Goal: Information Seeking & Learning: Find specific fact

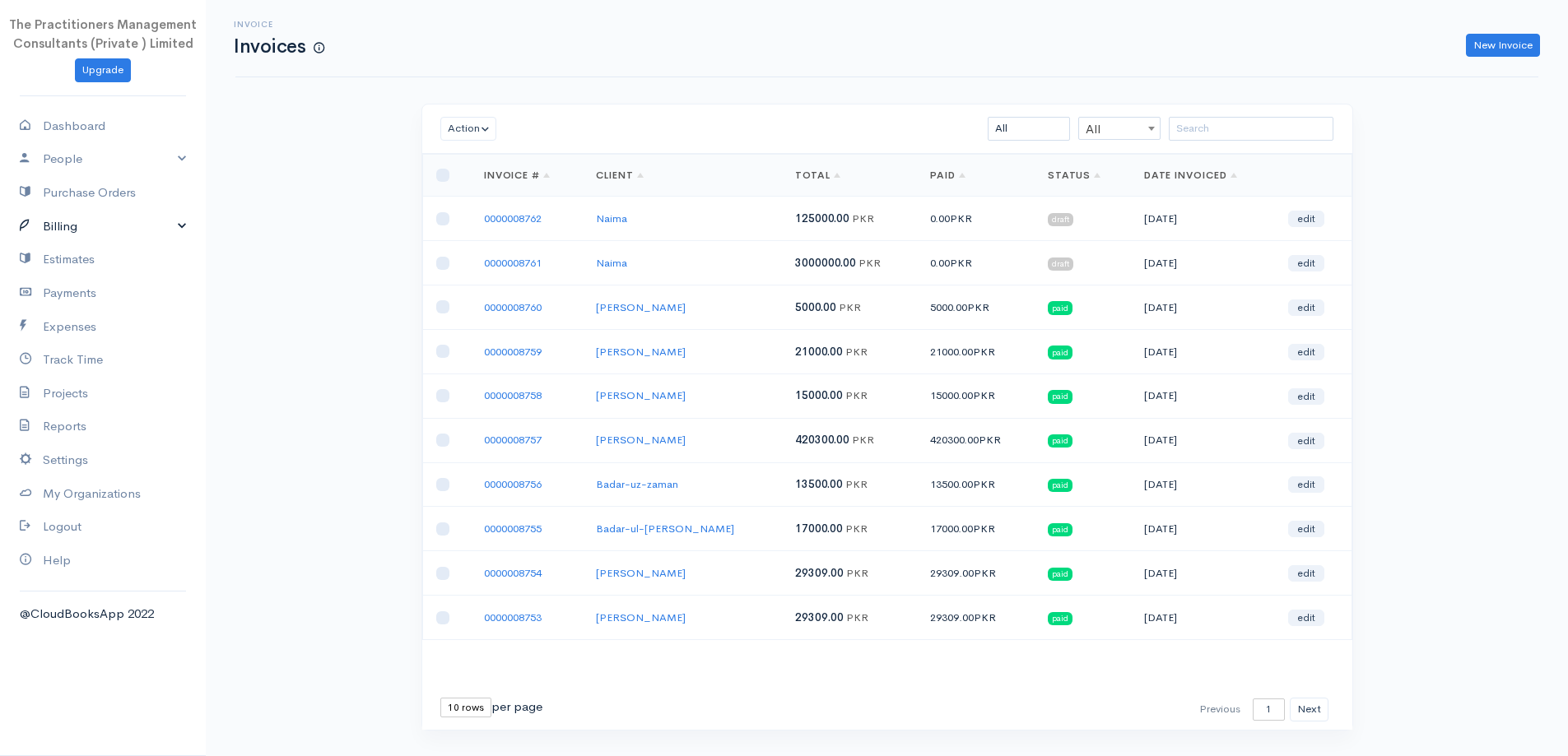
click at [122, 215] on link "Billing" at bounding box center [103, 226] width 206 height 34
click at [75, 241] on link "Billing" at bounding box center [103, 226] width 206 height 34
drag, startPoint x: 48, startPoint y: 225, endPoint x: 78, endPoint y: 259, distance: 45.3
click at [49, 226] on link "Billing" at bounding box center [103, 226] width 206 height 34
click at [79, 261] on link "Invoice" at bounding box center [103, 257] width 206 height 30
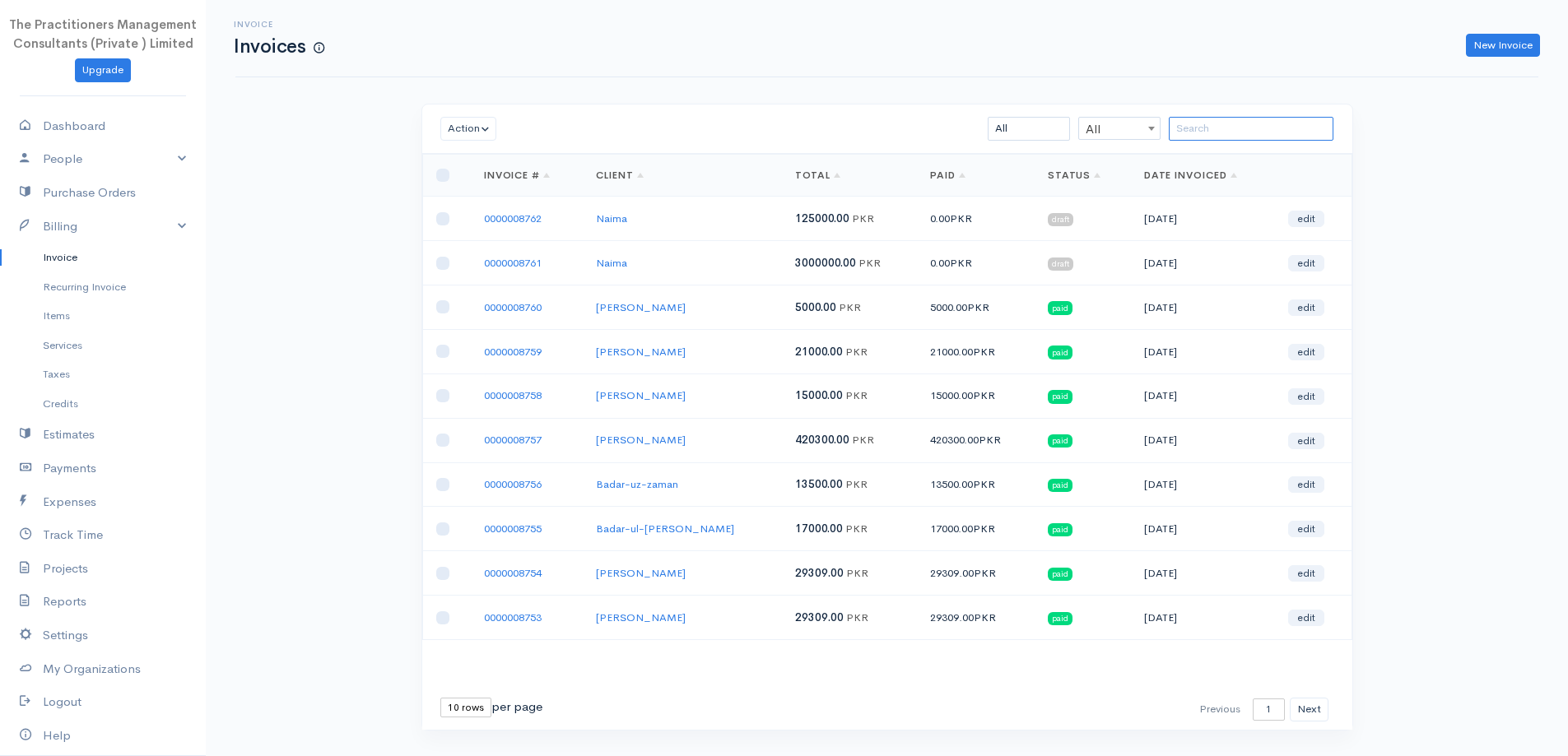
click at [1181, 133] on input "search" at bounding box center [1250, 129] width 164 height 24
paste input "[PERSON_NAME]"
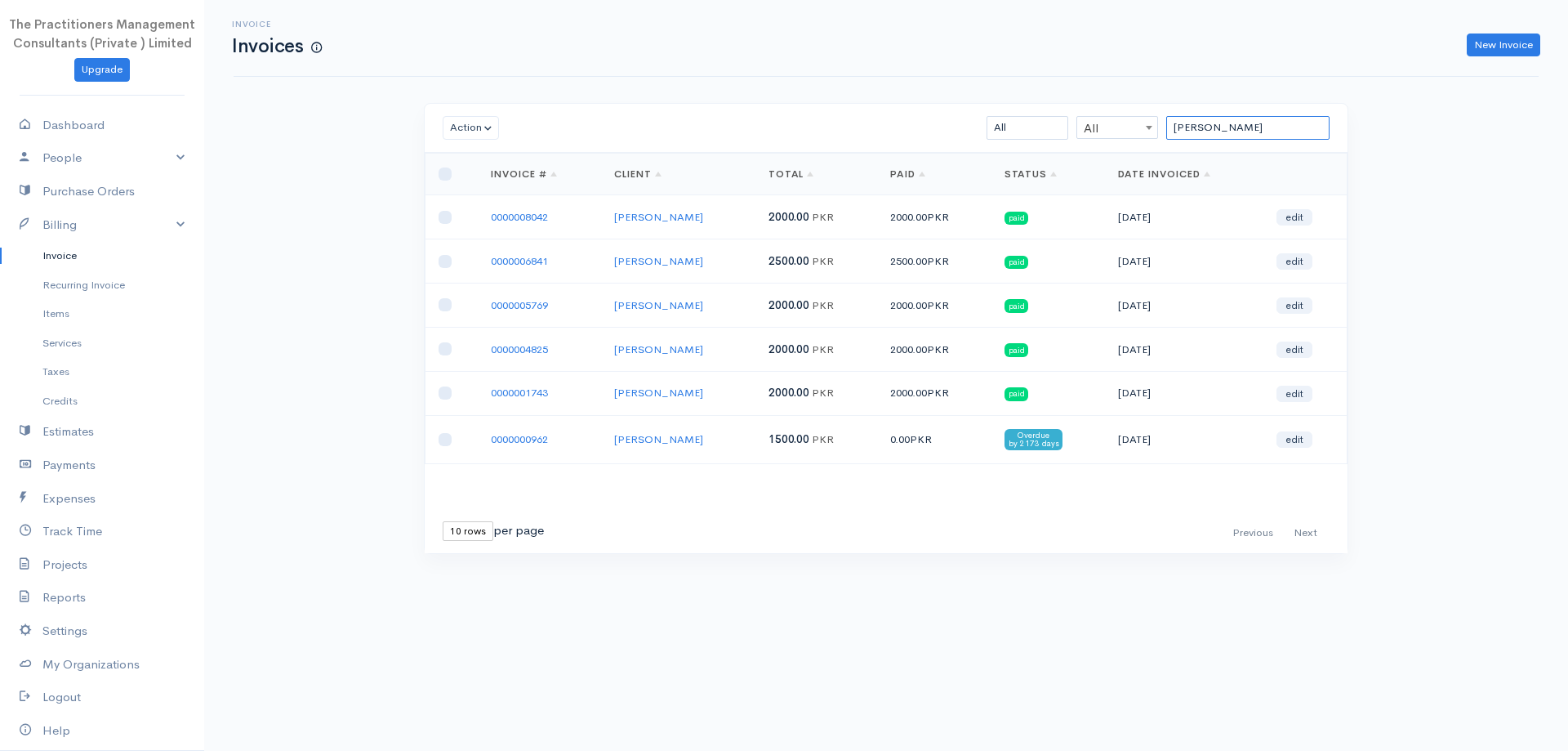
type input "[PERSON_NAME]"
drag, startPoint x: 1286, startPoint y: 129, endPoint x: 896, endPoint y: 0, distance: 410.8
click at [896, 0] on html "The Practitioners Management Consultants (Private ) Limited Upgrade Dashboard P…" at bounding box center [784, 376] width 1568 height 751
paste input "[PERSON_NAME]"
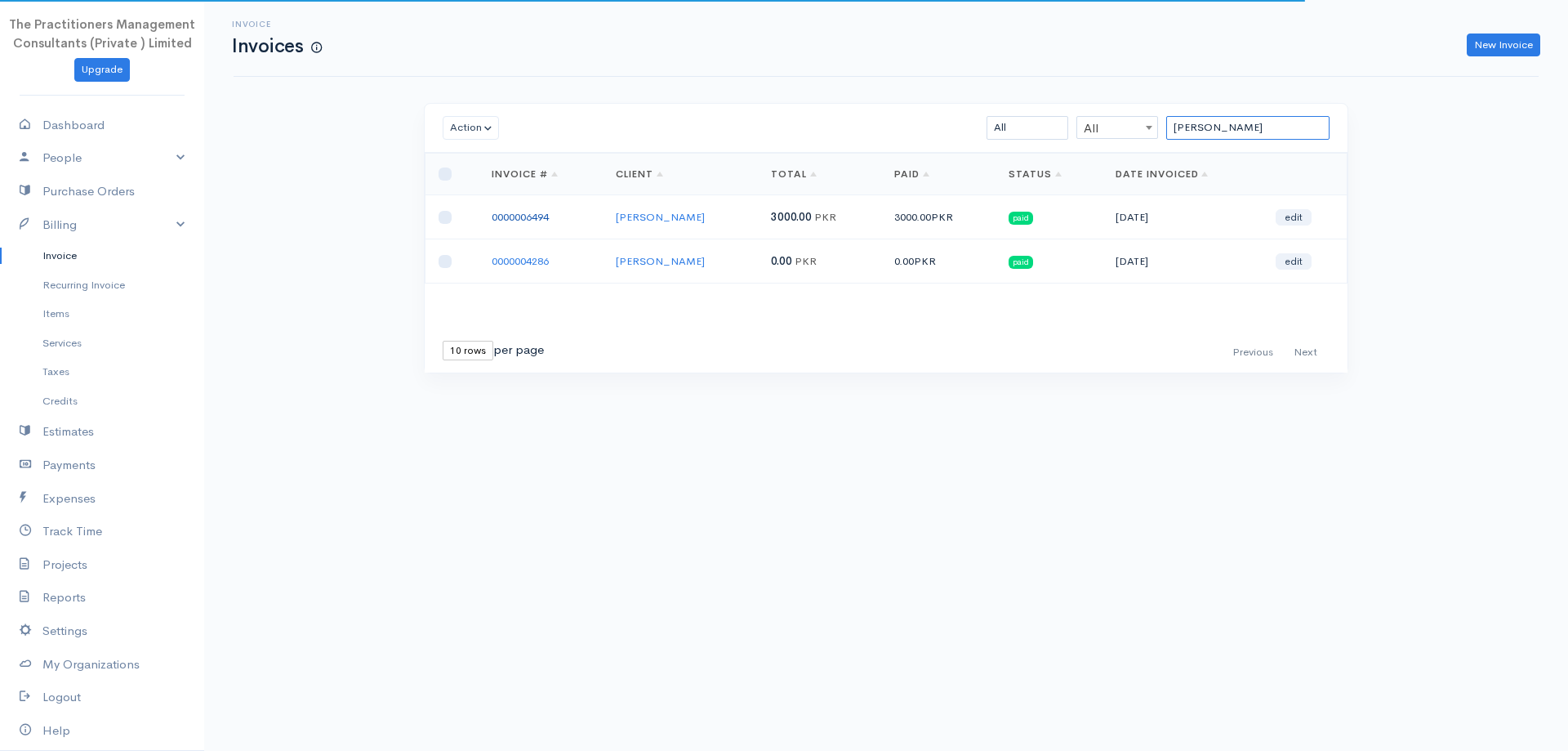
type input "[PERSON_NAME]"
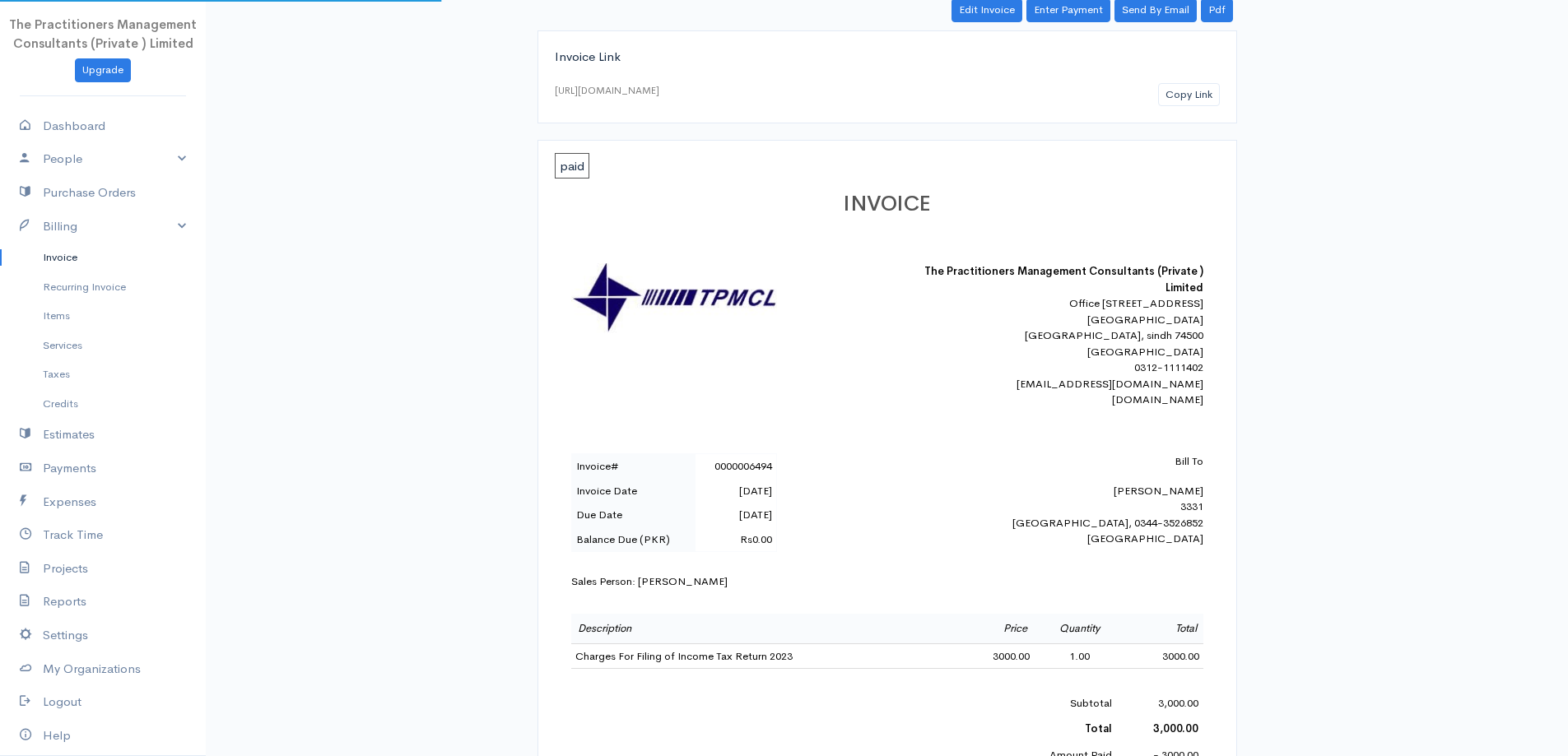
scroll to position [329, 0]
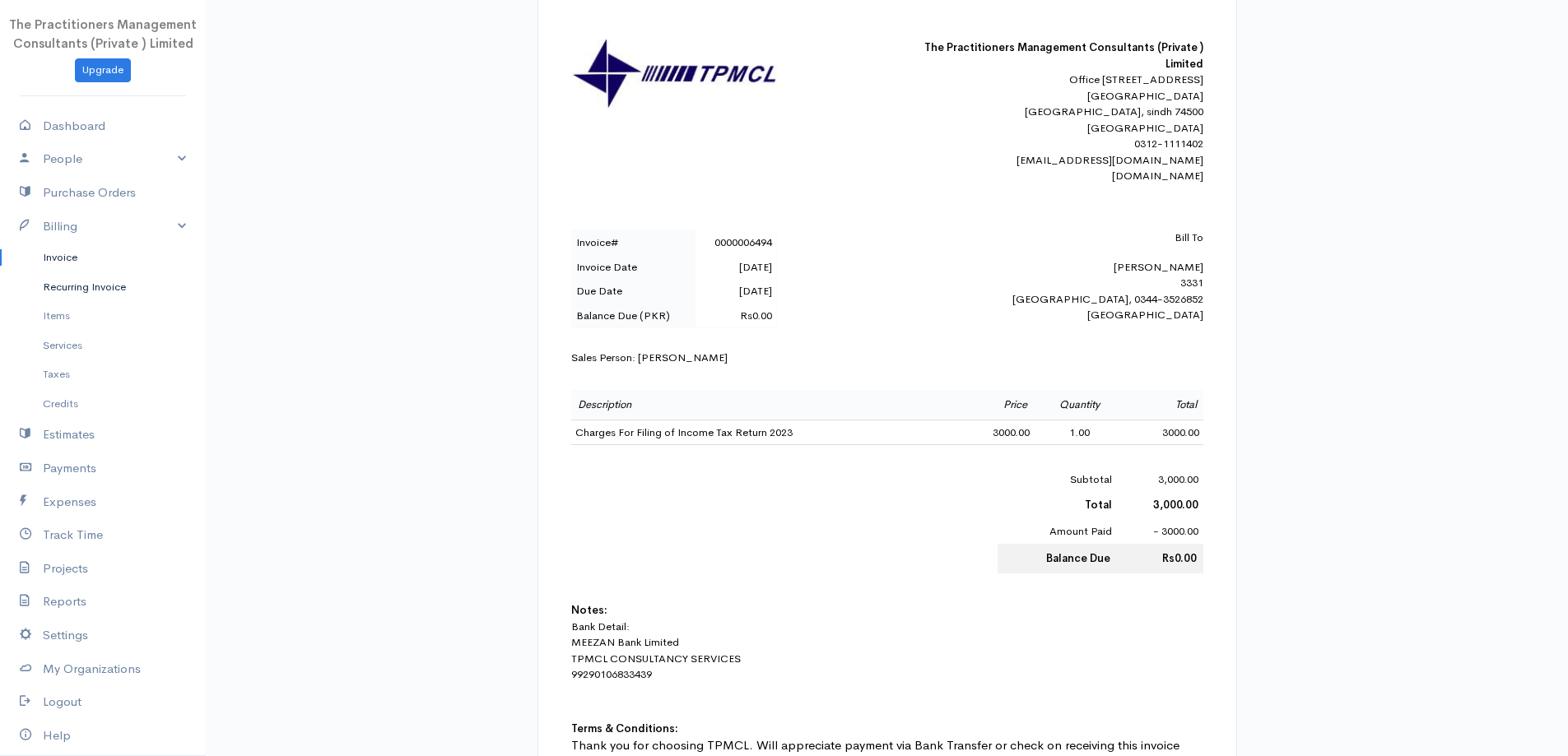
click at [99, 277] on link "Recurring Invoice" at bounding box center [103, 287] width 206 height 30
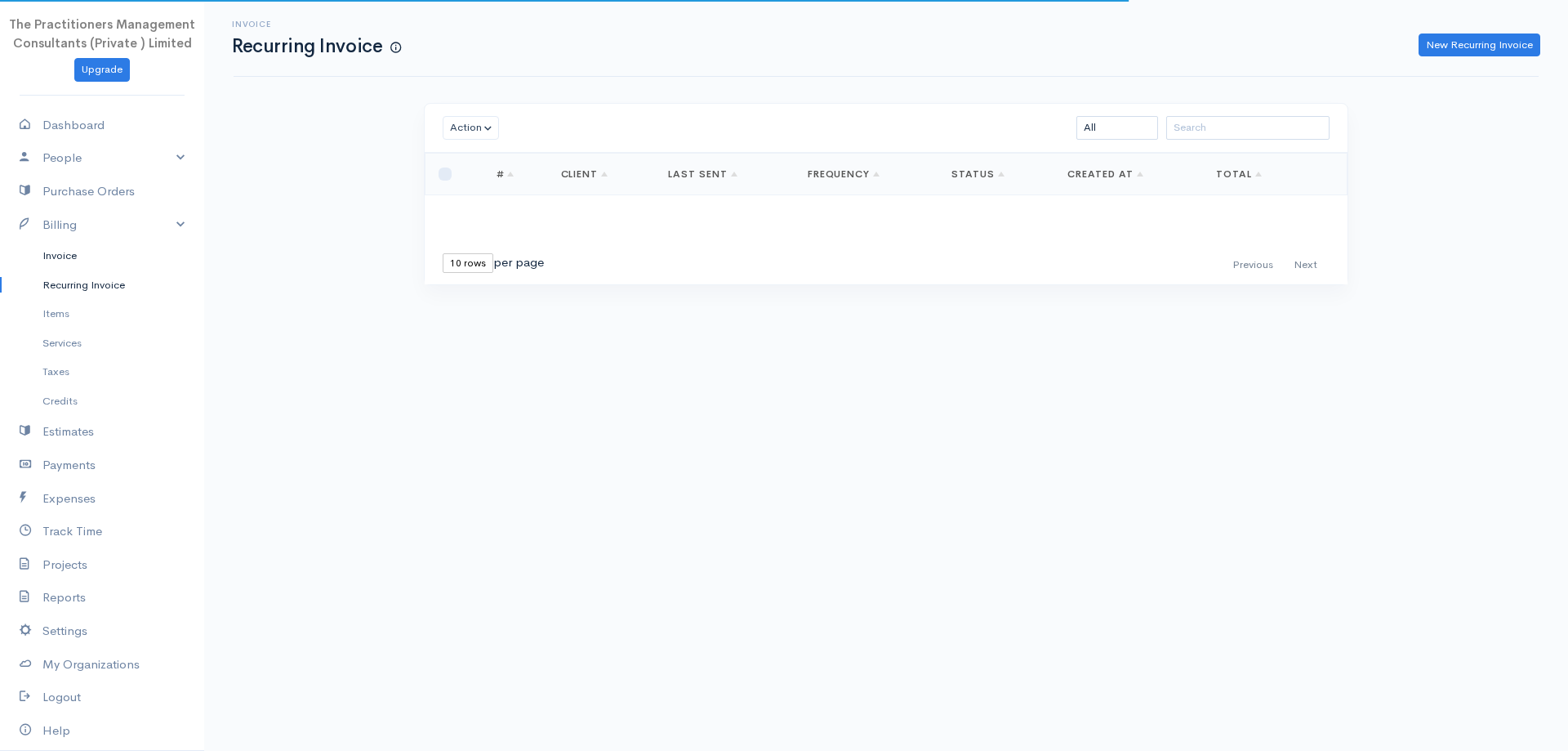
click at [93, 265] on link "Invoice" at bounding box center [102, 255] width 205 height 30
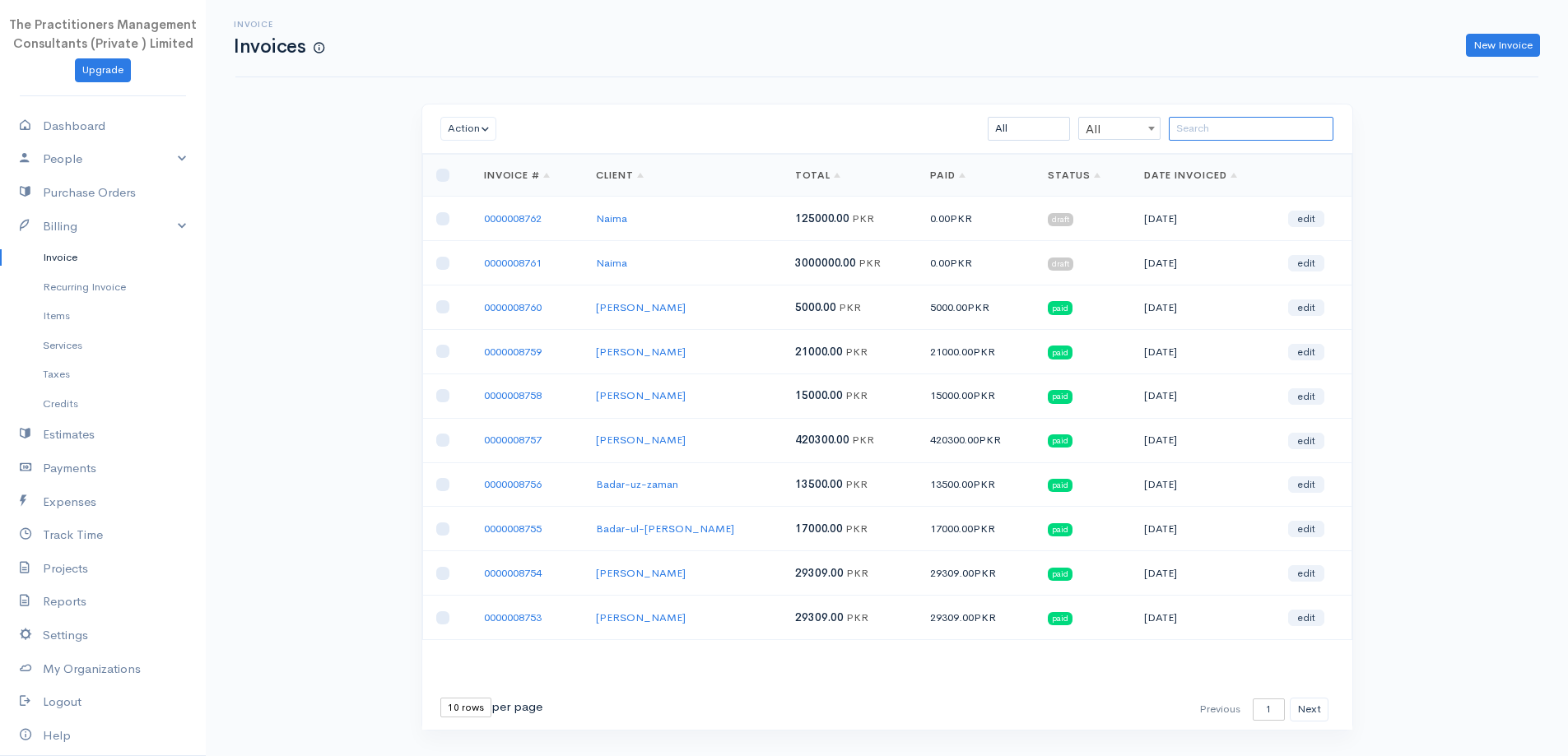
drag, startPoint x: 1243, startPoint y: 130, endPoint x: 1254, endPoint y: 141, distance: 15.6
click at [1243, 132] on input "search" at bounding box center [1250, 129] width 164 height 24
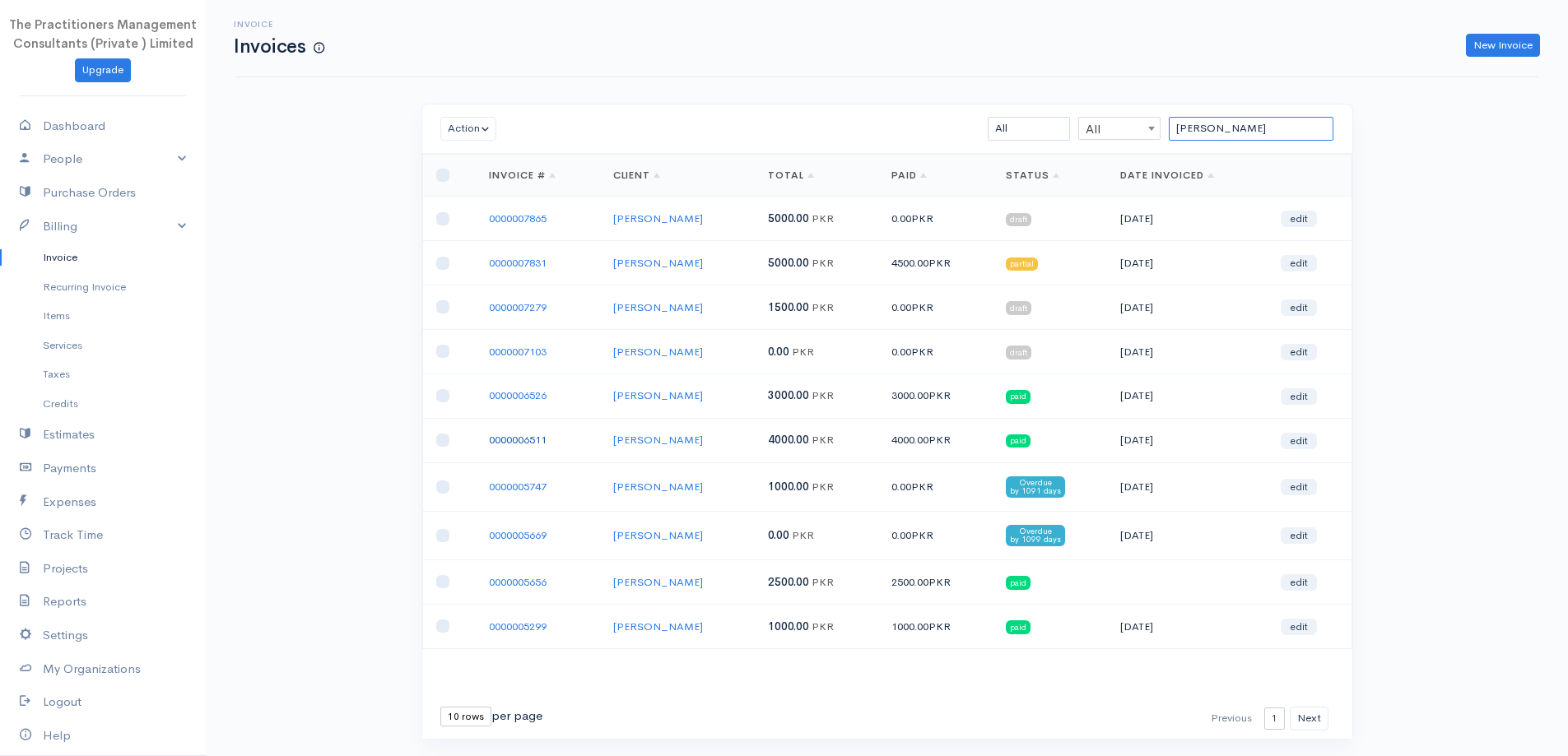
type input "[PERSON_NAME]"
click at [509, 442] on link "0000006511" at bounding box center [518, 439] width 58 height 14
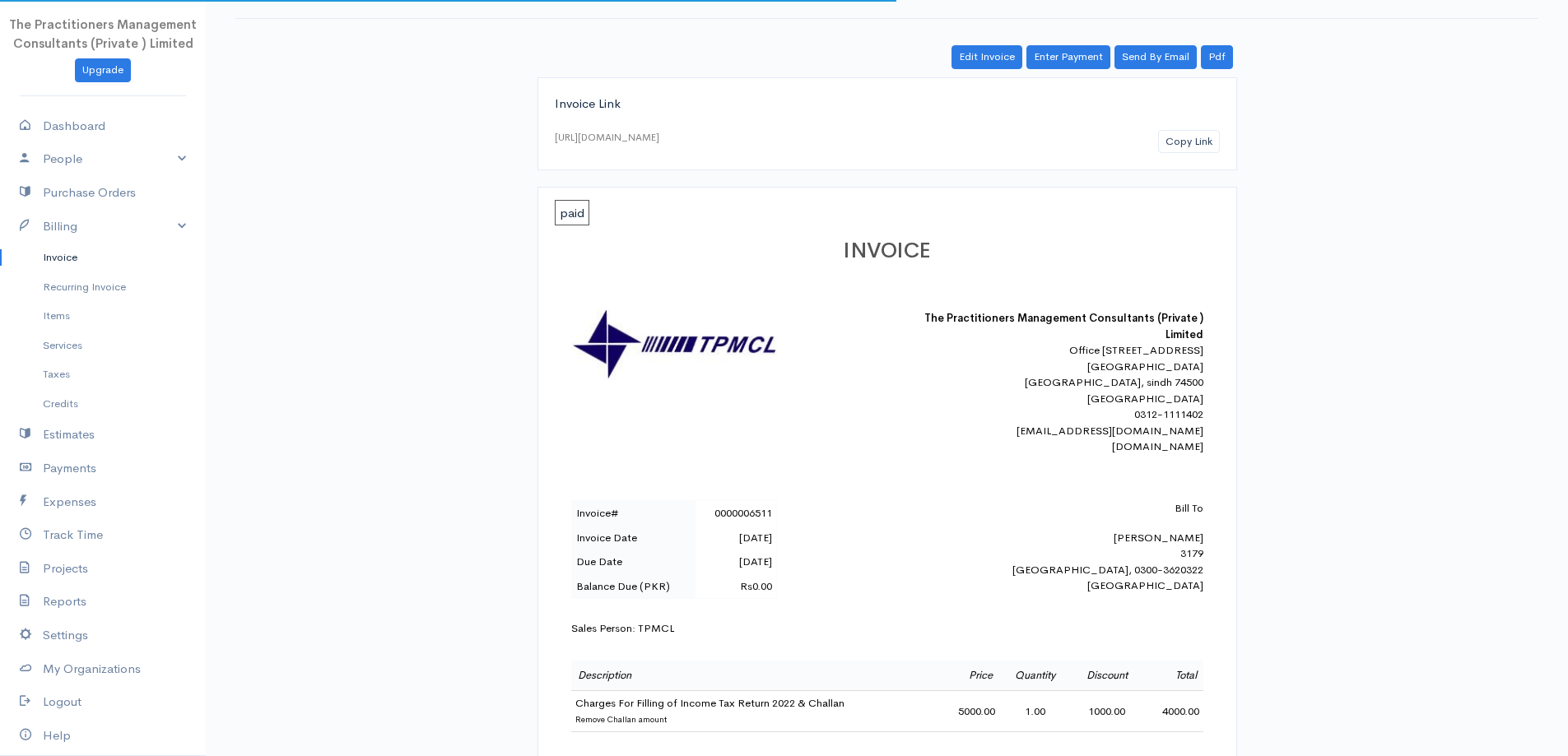
scroll to position [247, 0]
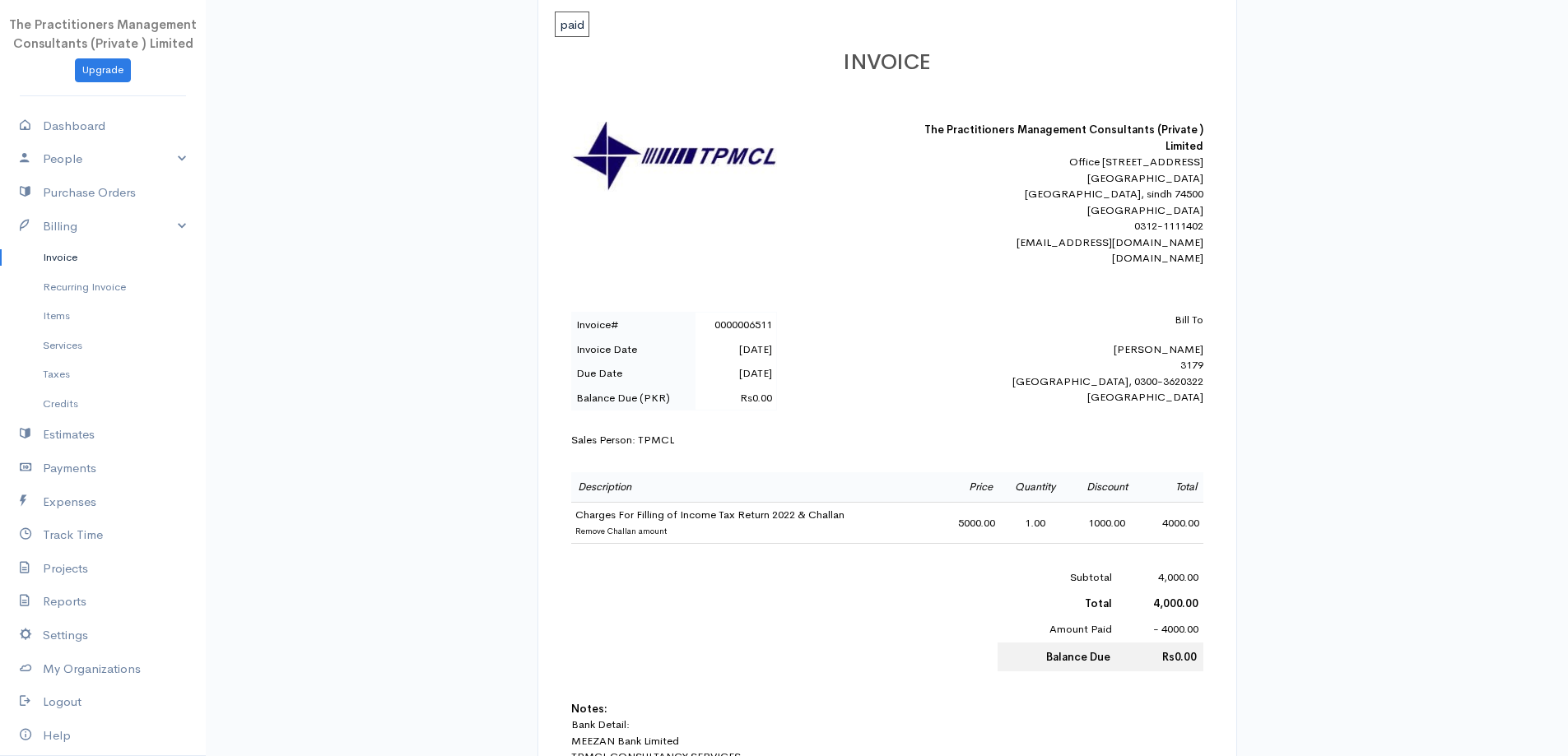
click at [85, 265] on link "Invoice" at bounding box center [103, 257] width 206 height 30
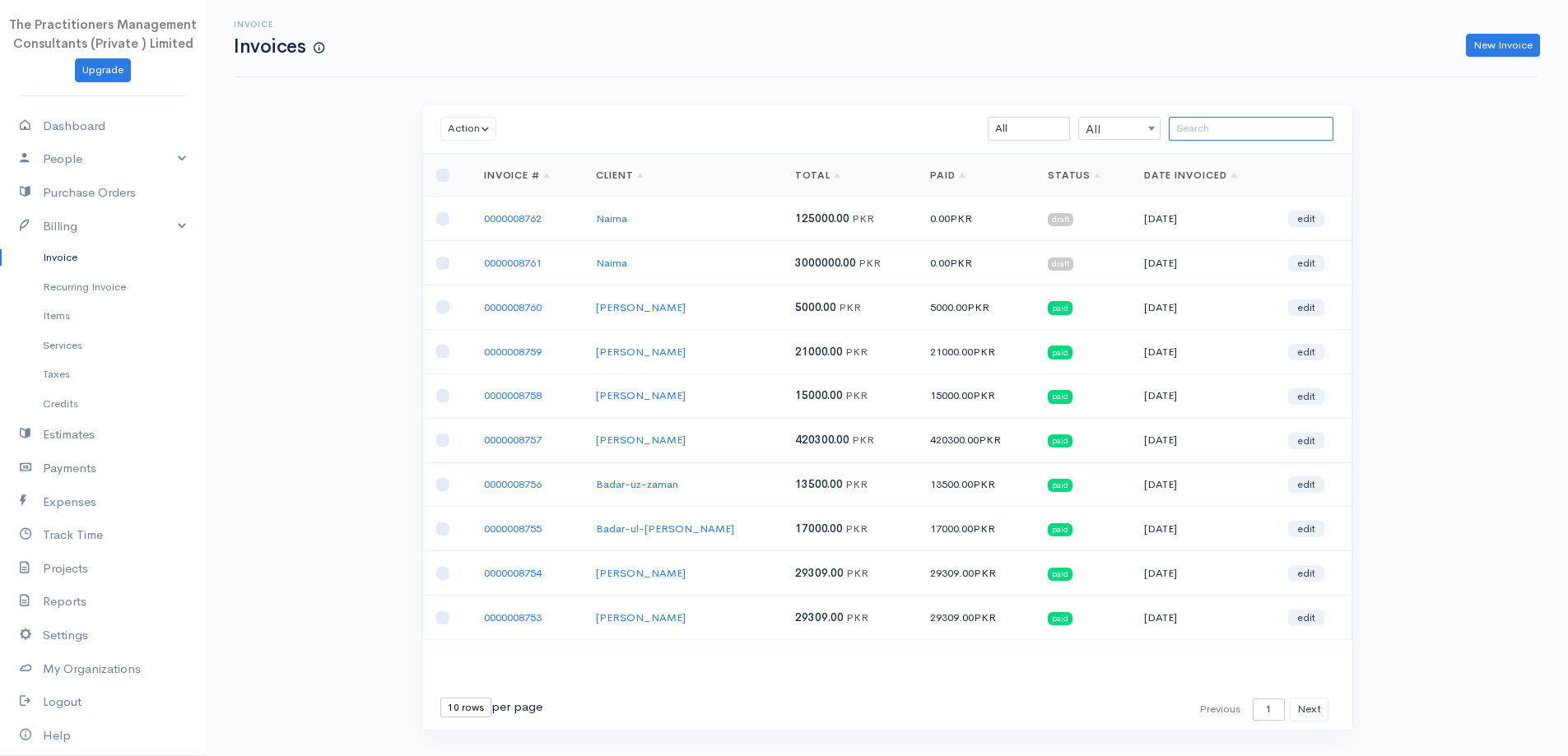
click at [1187, 129] on input "search" at bounding box center [1250, 129] width 164 height 24
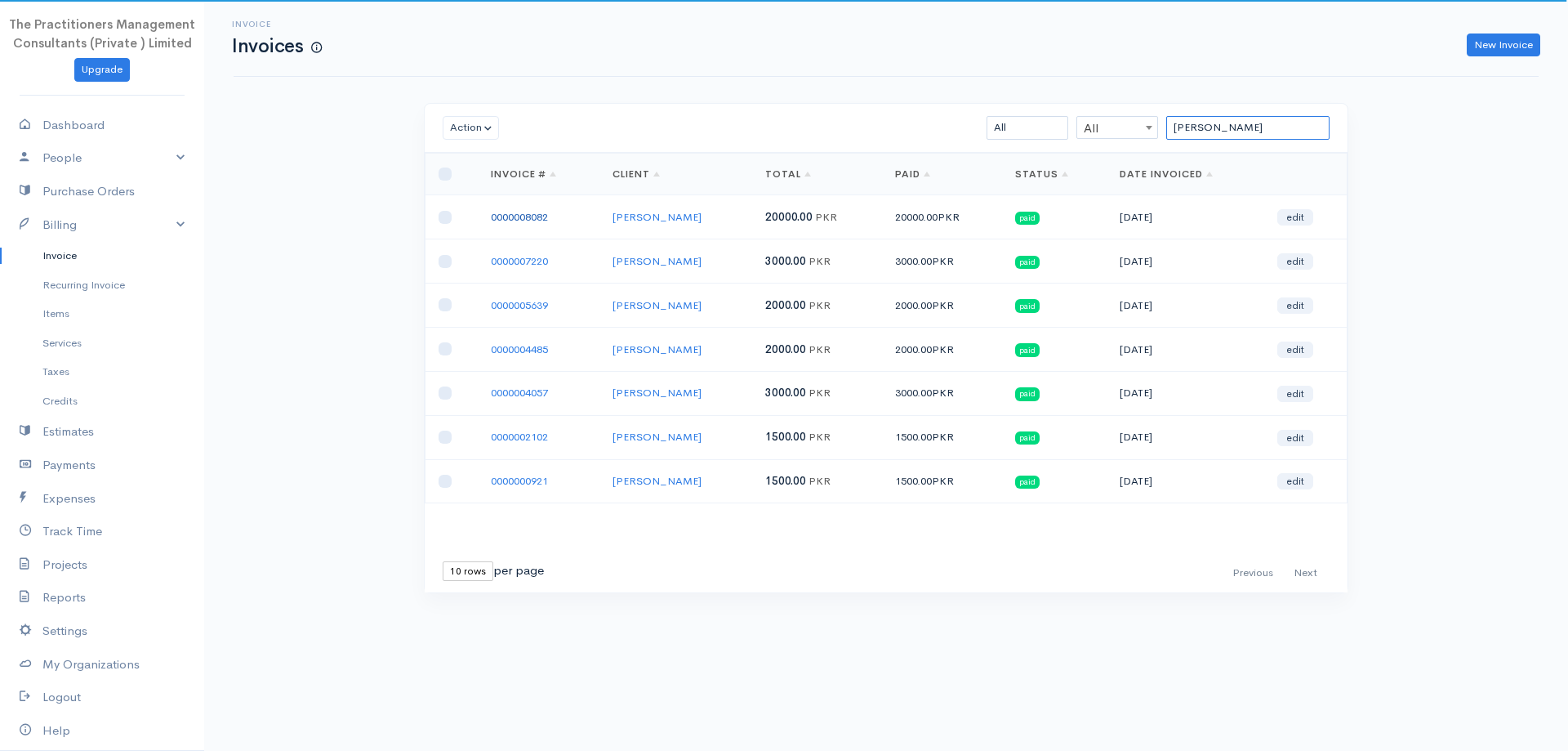
type input "[PERSON_NAME]"
click at [548, 214] on link "0000008082" at bounding box center [520, 217] width 57 height 14
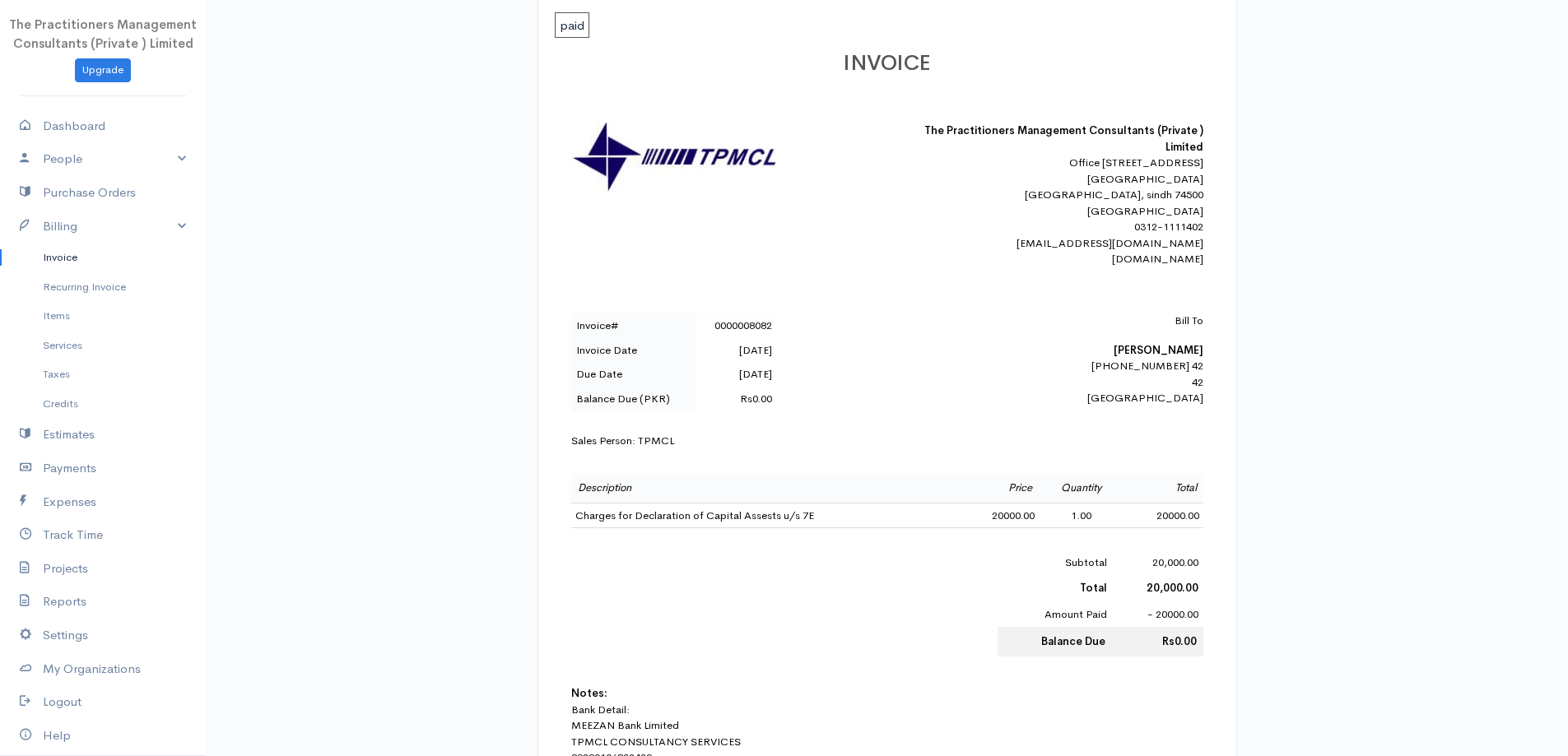
scroll to position [247, 0]
click at [1167, 356] on b "[PERSON_NAME]" at bounding box center [1157, 349] width 89 height 14
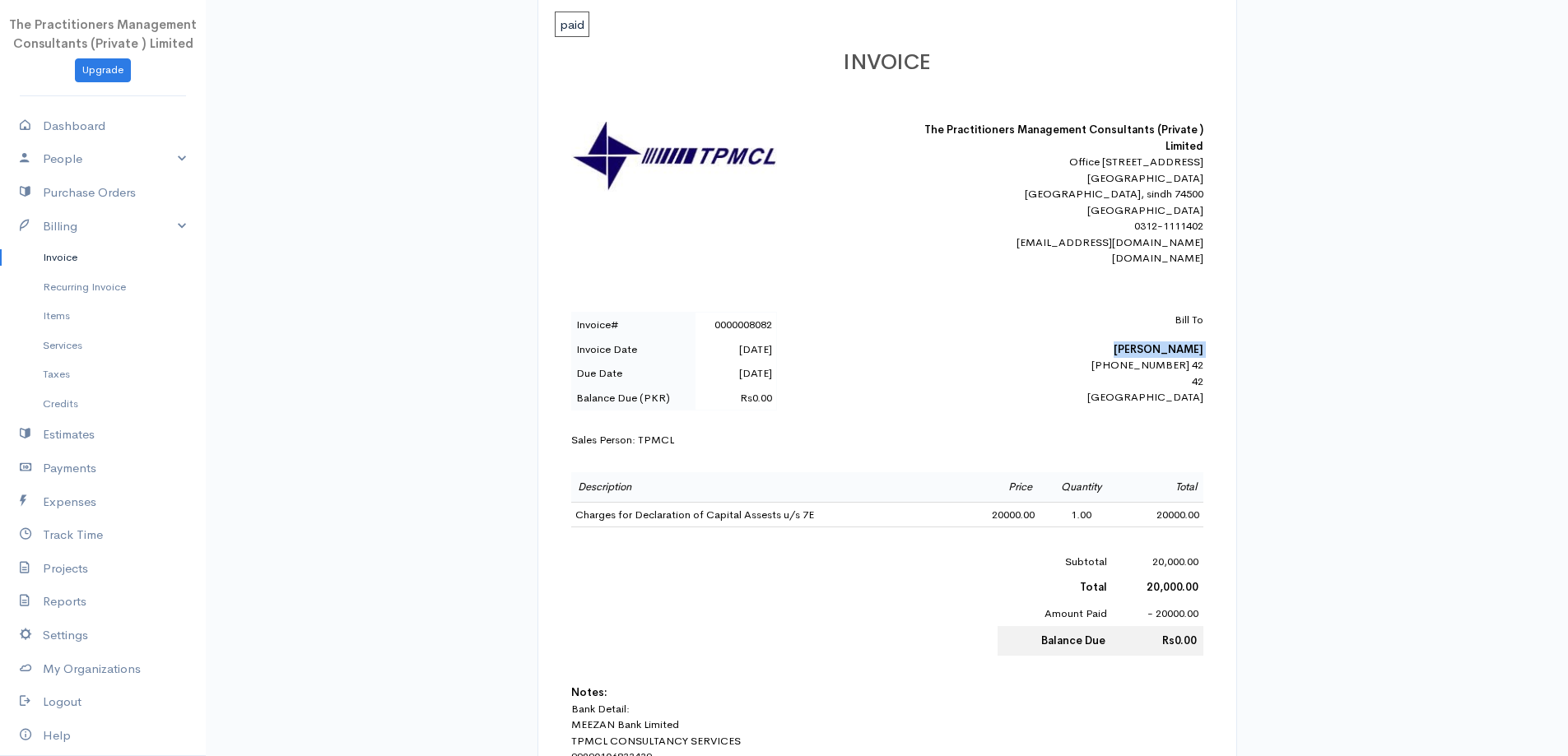
copy b "[PERSON_NAME]"
click at [143, 260] on link "Invoice" at bounding box center [103, 257] width 206 height 30
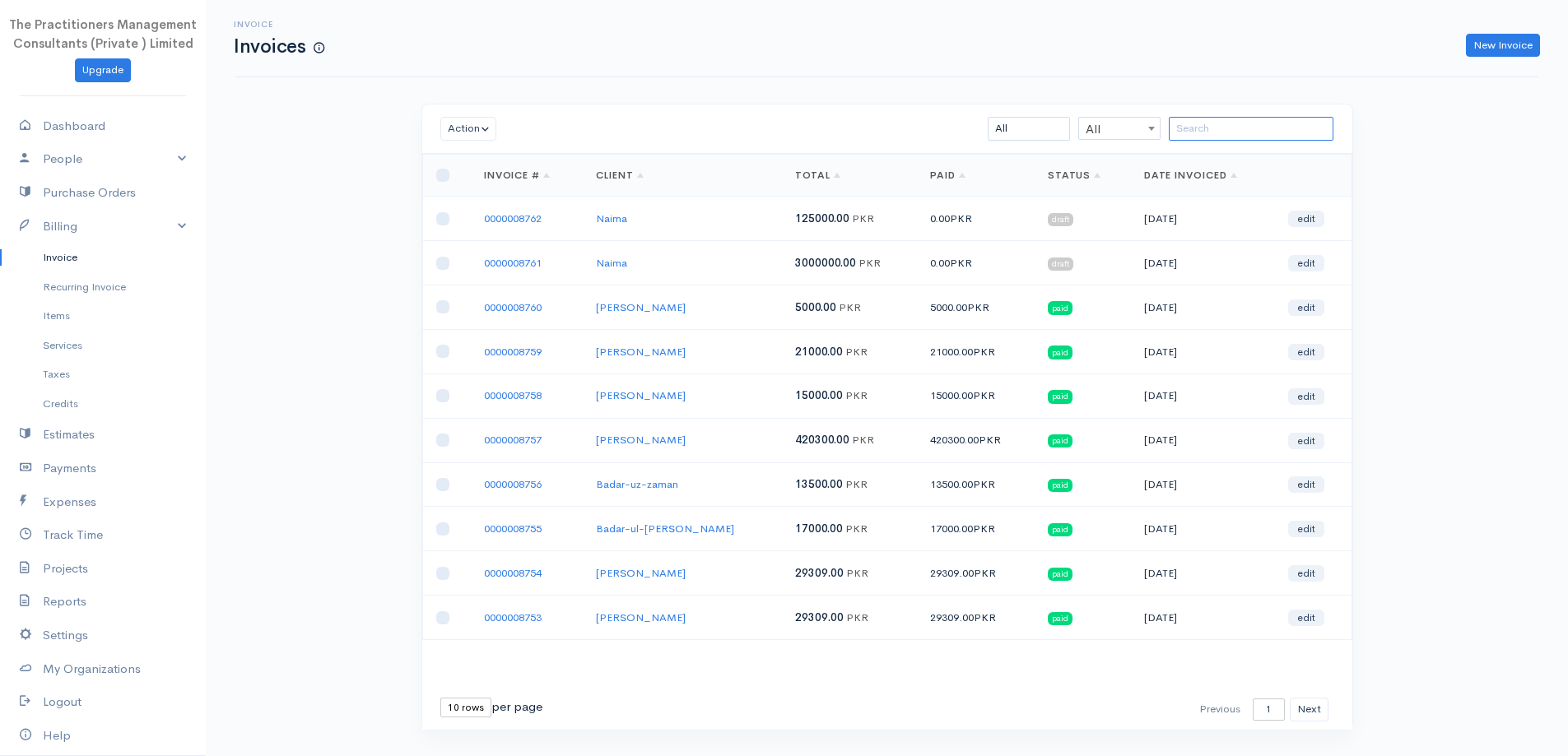
click at [1204, 132] on input "search" at bounding box center [1250, 129] width 164 height 24
paste input "[PERSON_NAME]"
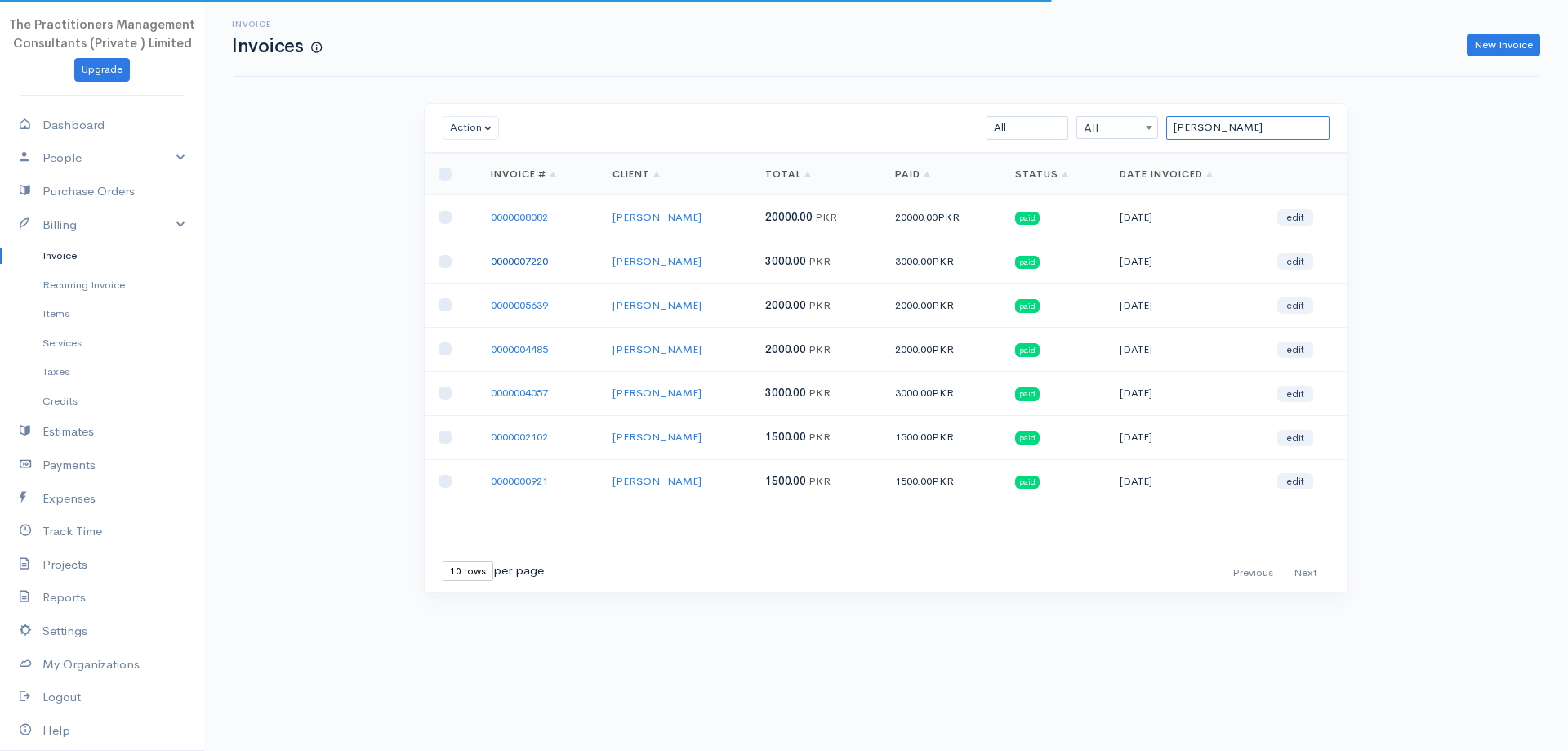
type input "[PERSON_NAME]"
click at [548, 256] on link "0000007220" at bounding box center [520, 260] width 57 height 14
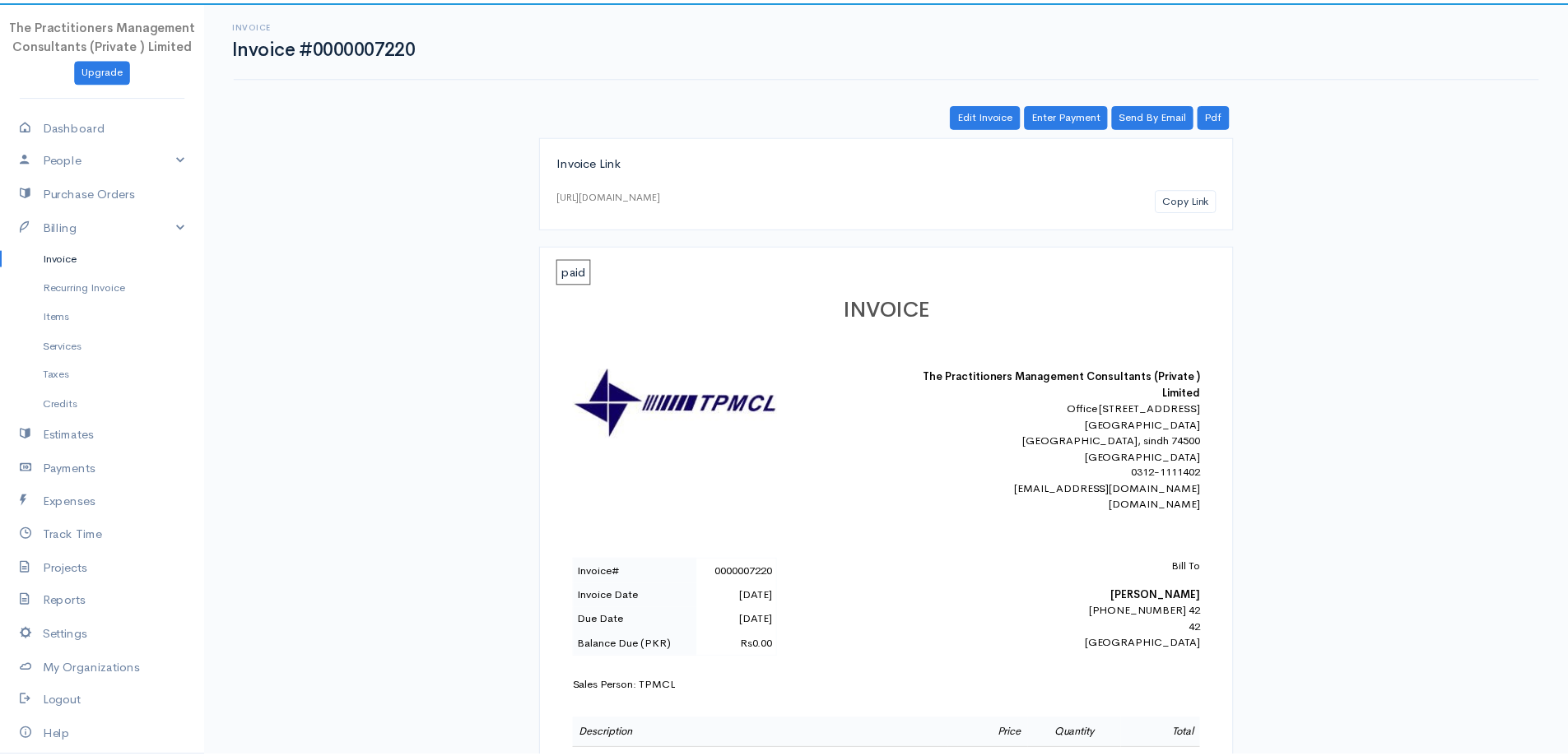
scroll to position [247, 0]
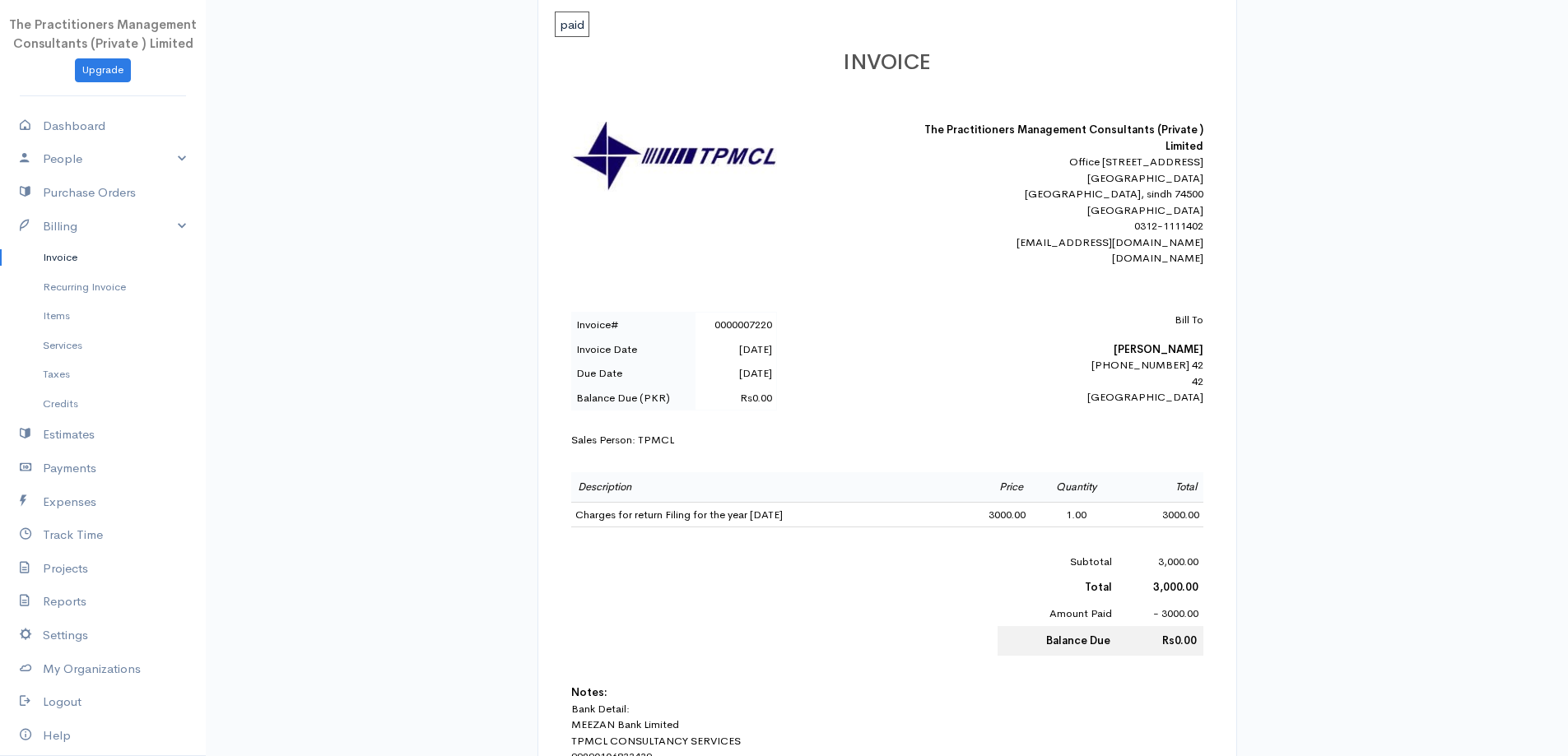
click at [37, 248] on link "Invoice" at bounding box center [103, 257] width 206 height 30
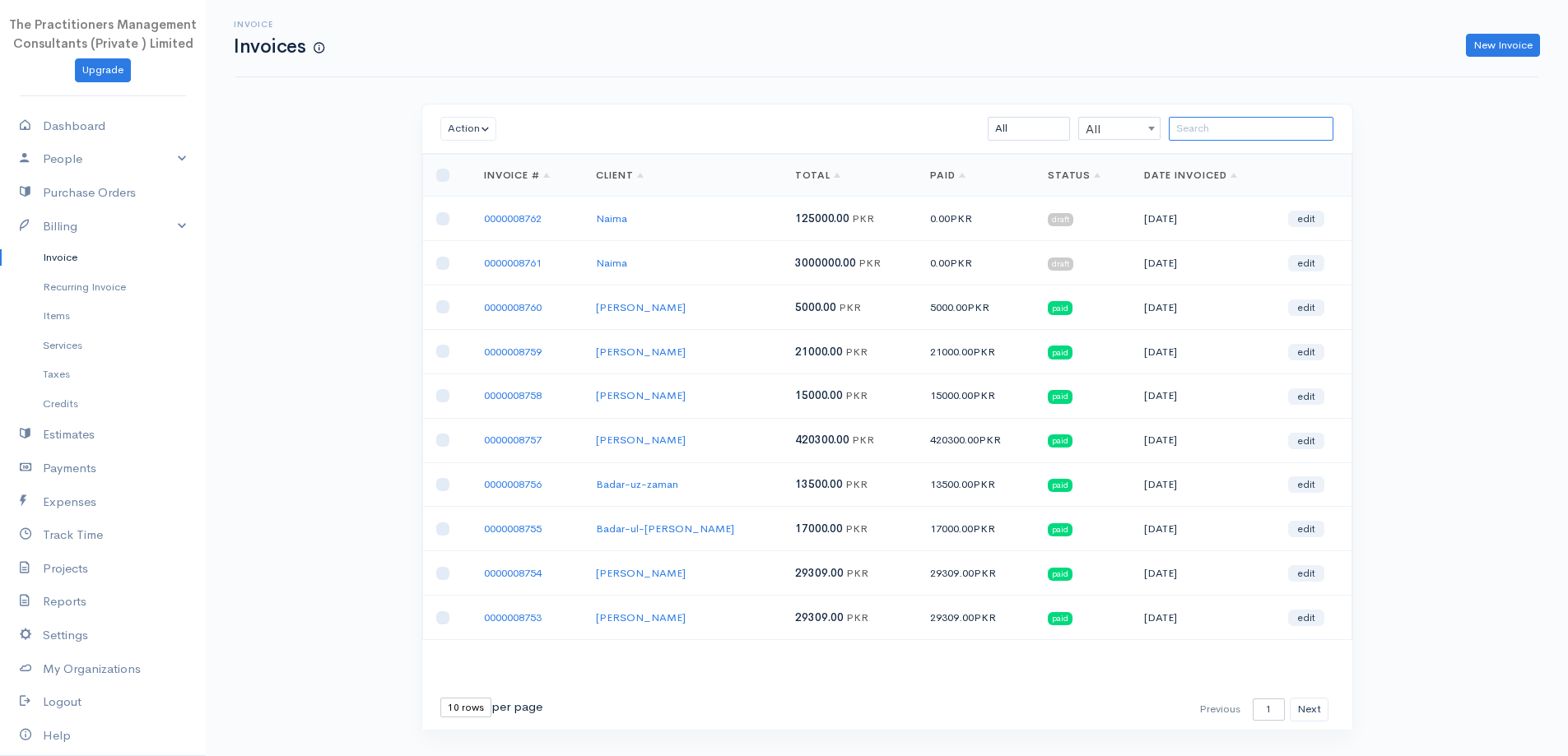
drag, startPoint x: 1244, startPoint y: 123, endPoint x: 1257, endPoint y: 128, distance: 13.9
click at [1253, 126] on input "search" at bounding box center [1250, 129] width 164 height 24
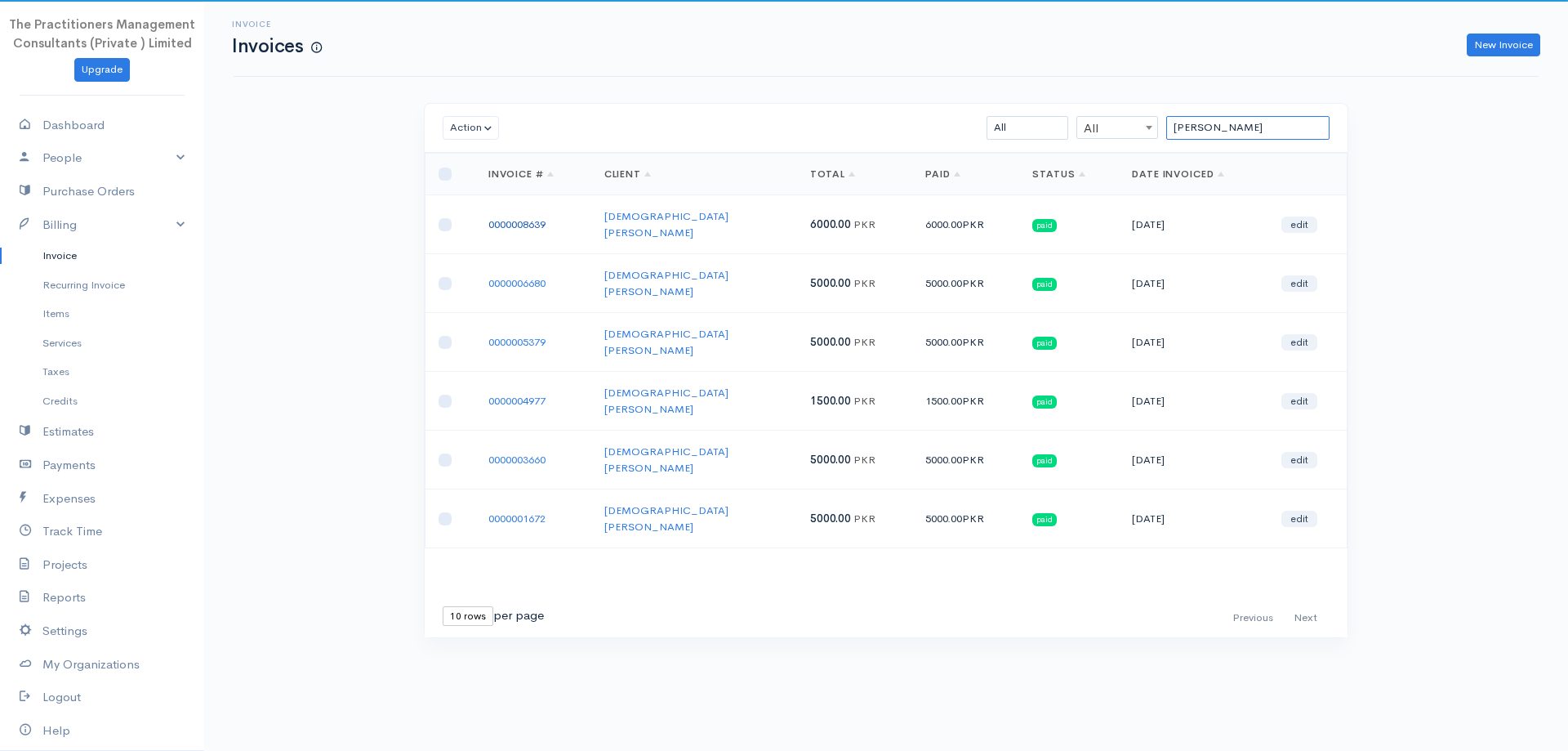
type input "[PERSON_NAME]"
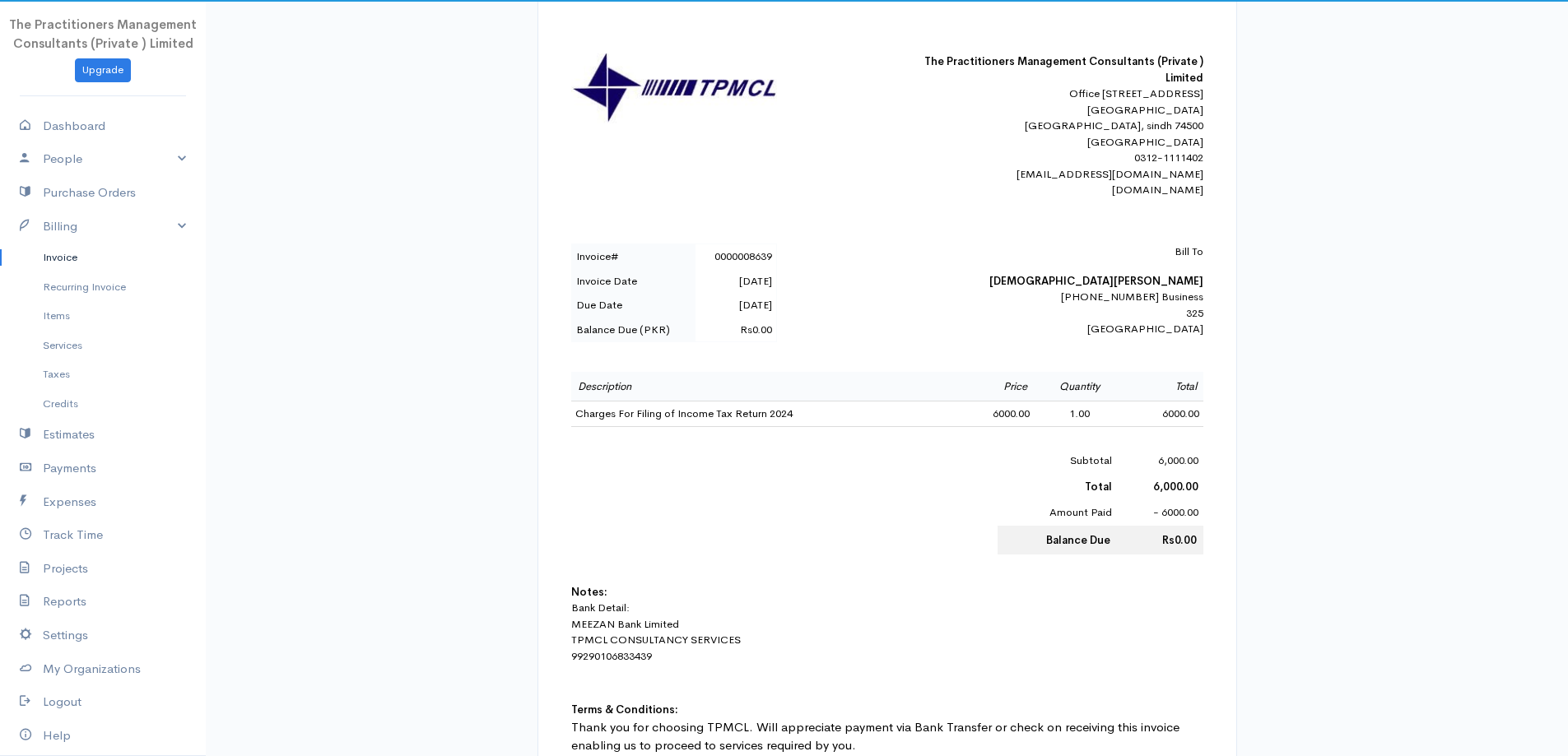
scroll to position [329, 0]
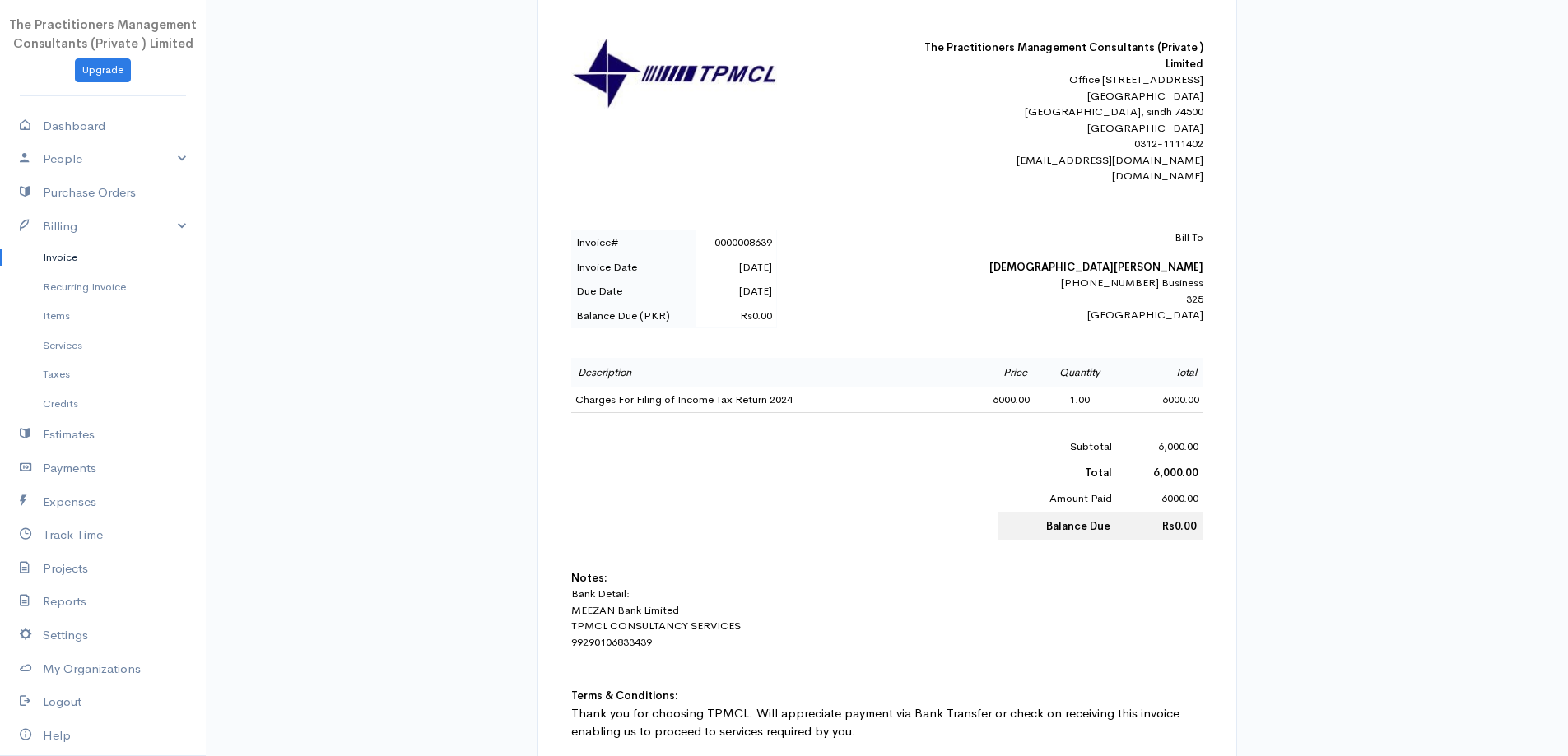
click at [70, 267] on link "Invoice" at bounding box center [103, 257] width 206 height 30
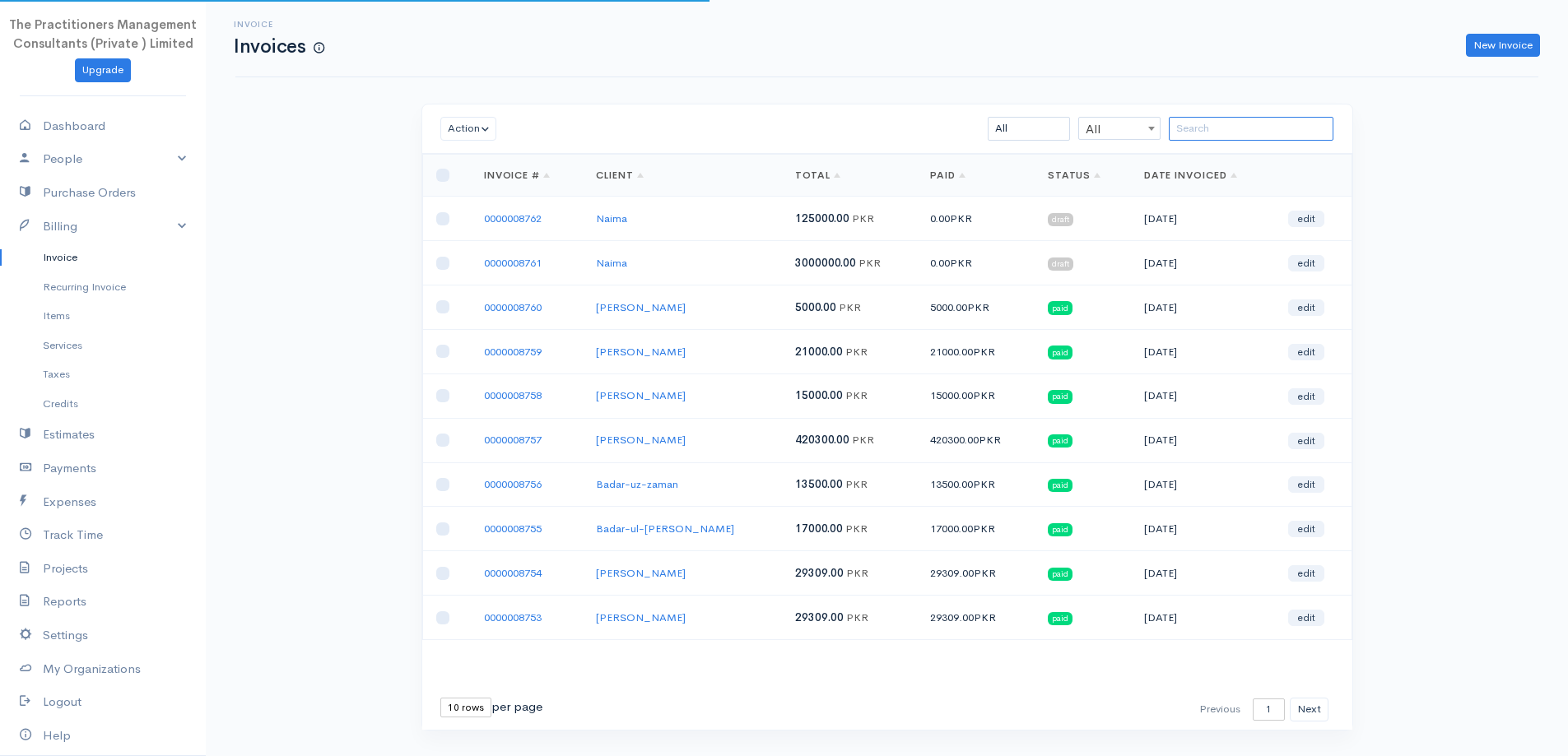
drag, startPoint x: 1183, startPoint y: 140, endPoint x: 1194, endPoint y: 171, distance: 32.9
click at [1184, 140] on input "search" at bounding box center [1250, 129] width 164 height 24
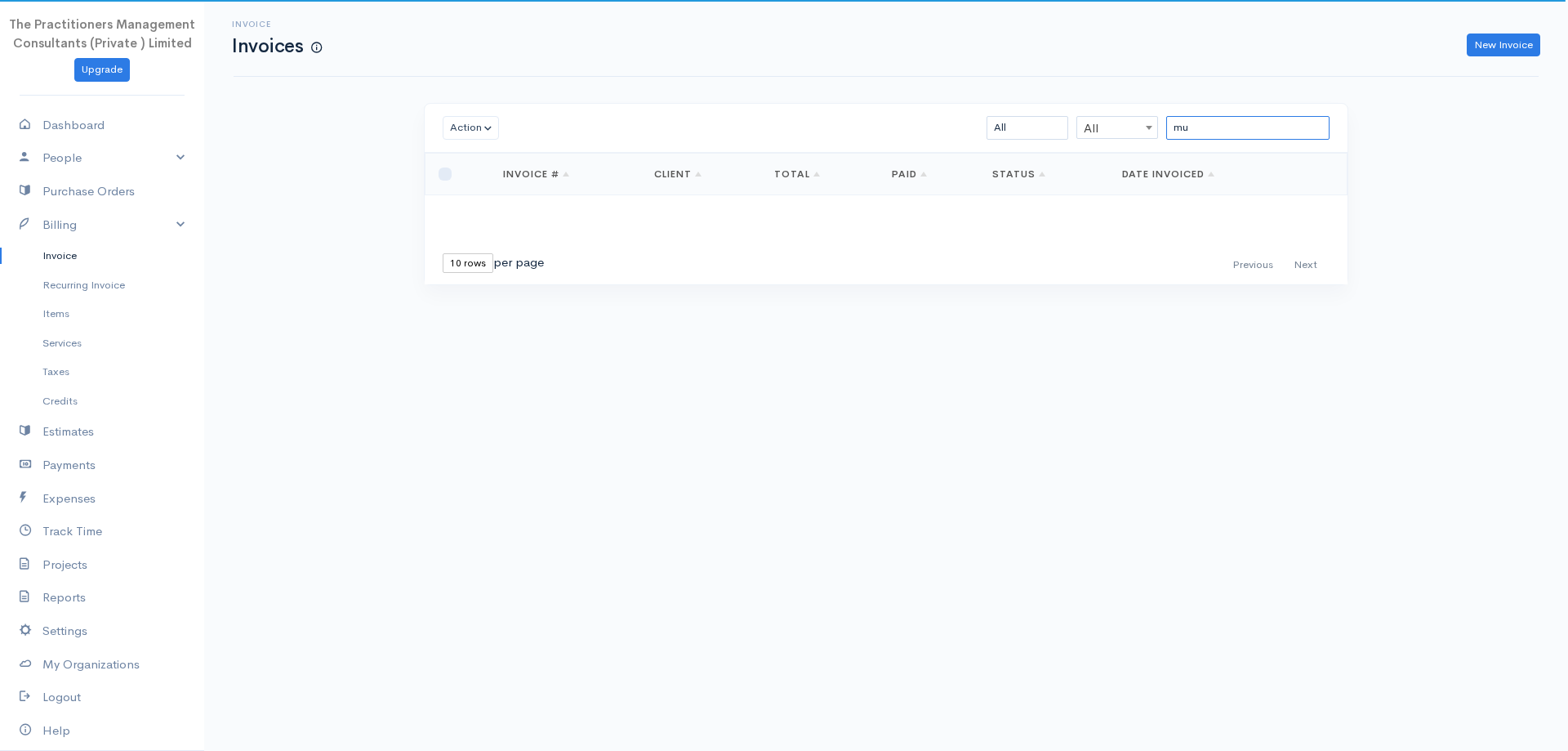
type input "m"
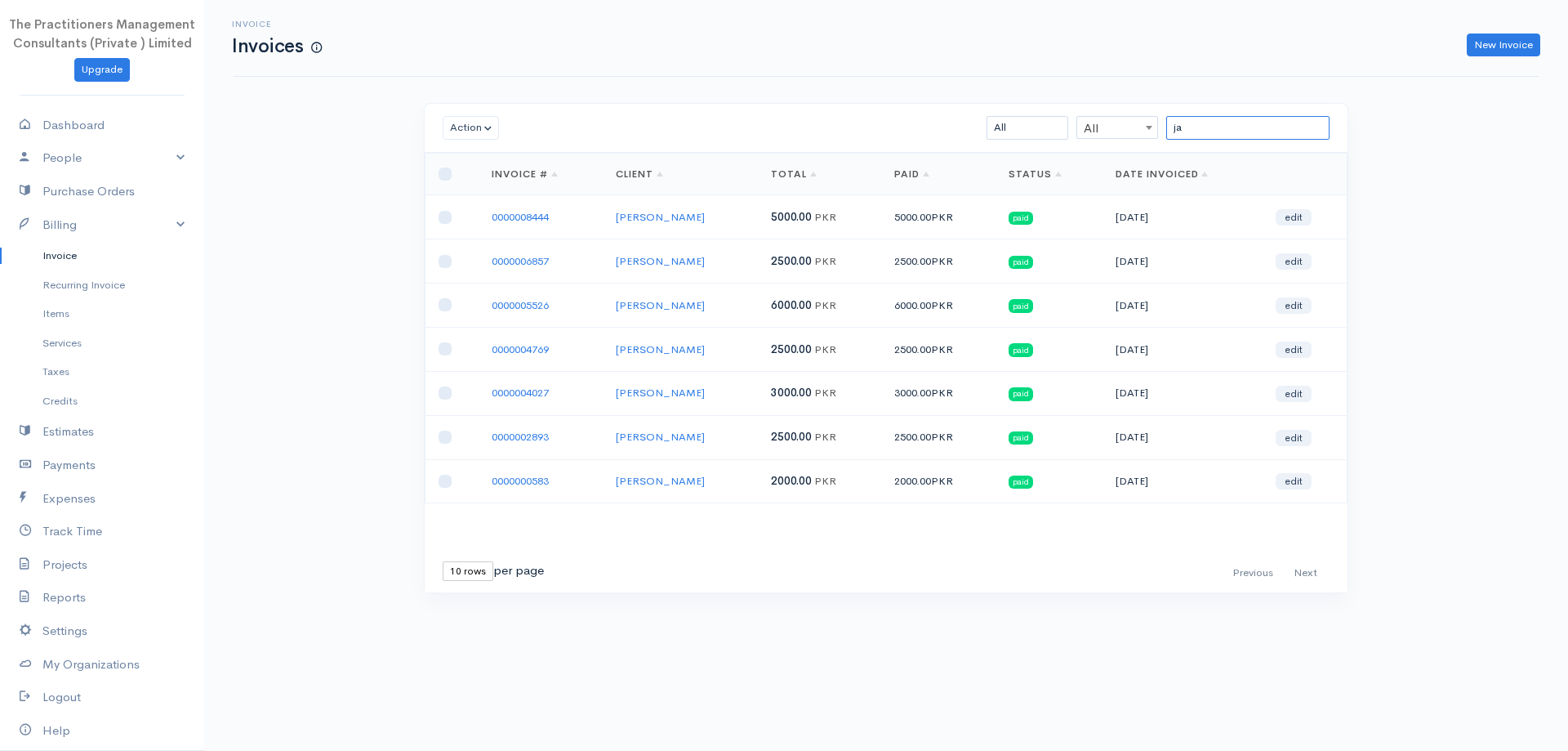
type input "j"
paste input "[PERSON_NAME]"
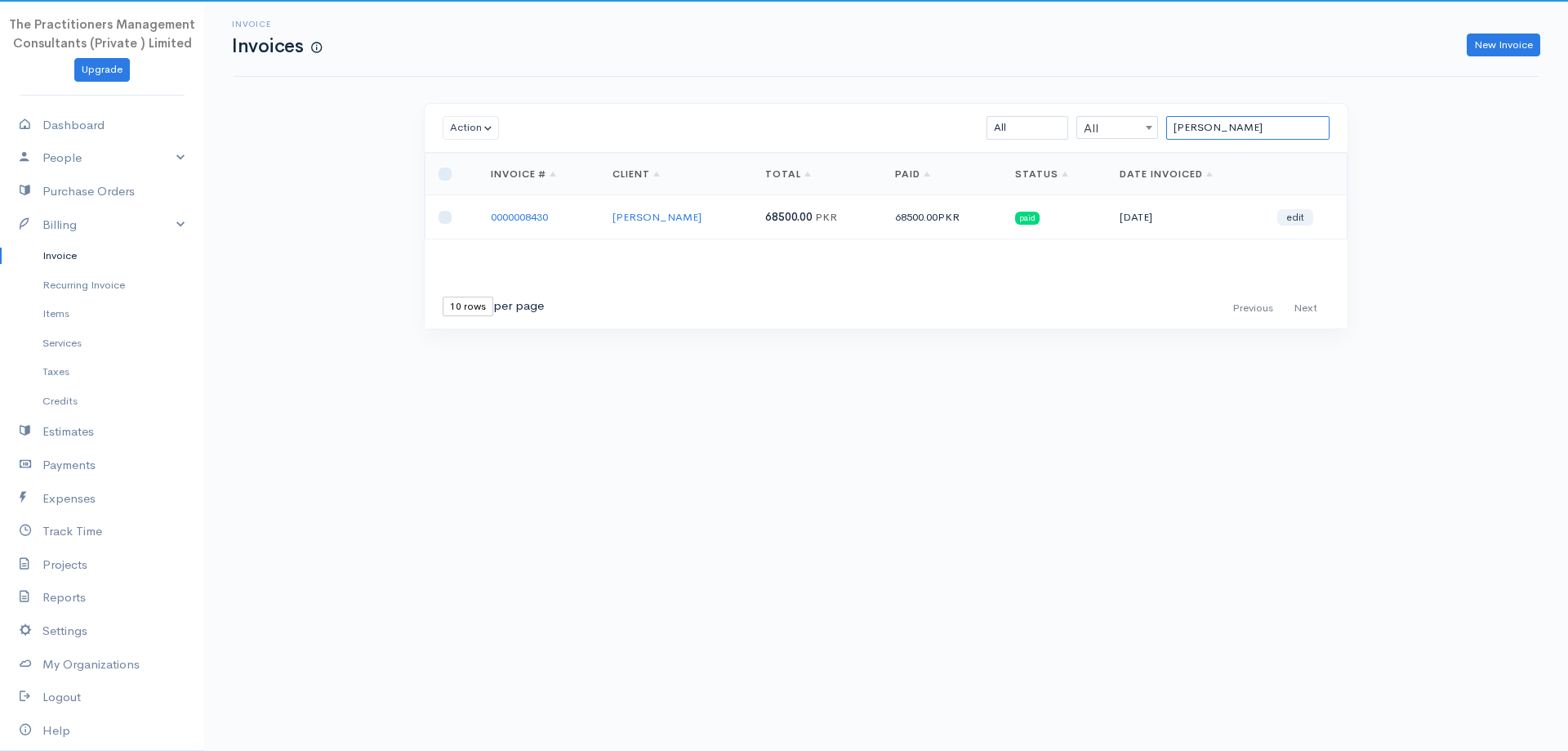
type input "[PERSON_NAME]"
click at [544, 210] on link "0000008430" at bounding box center [520, 217] width 57 height 14
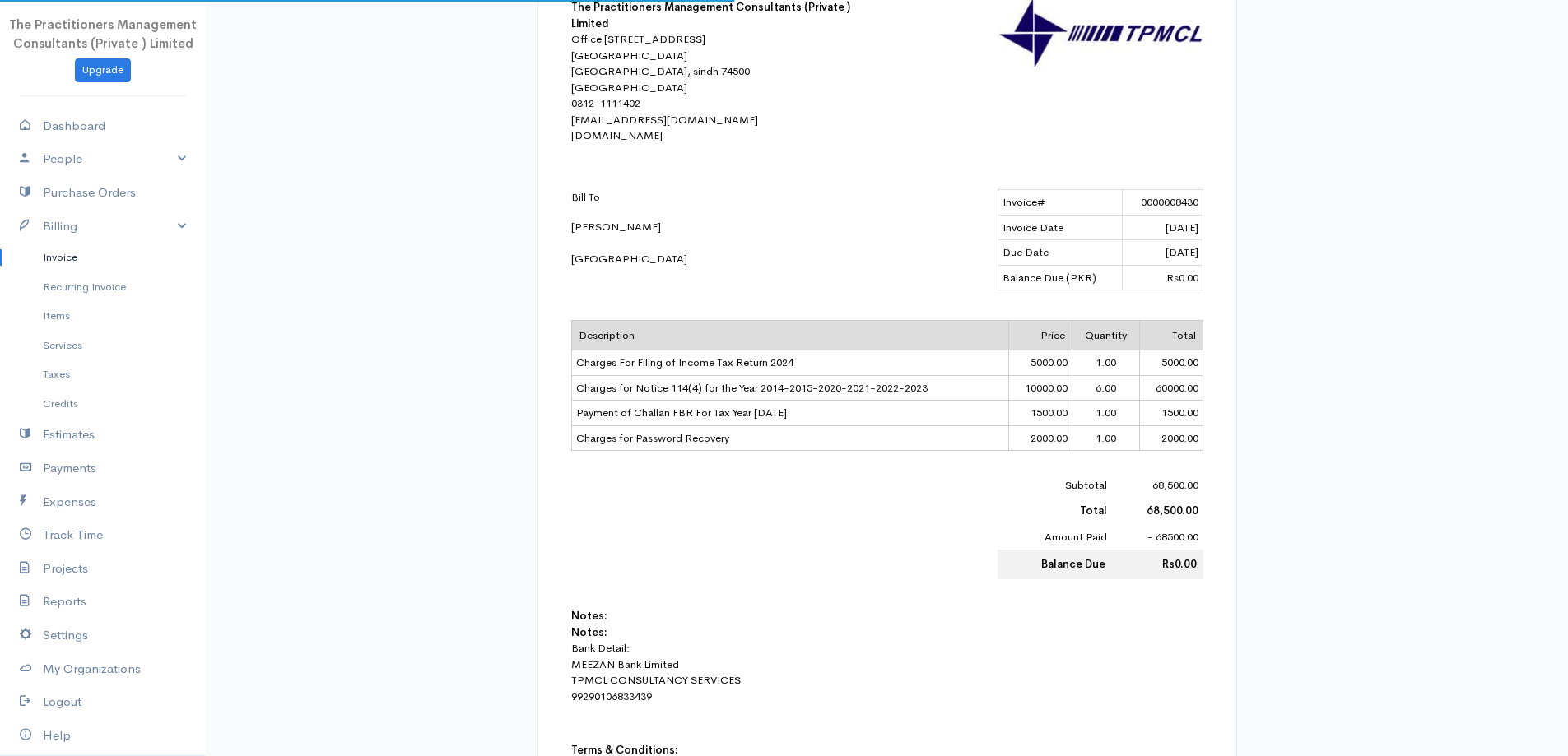
scroll to position [411, 0]
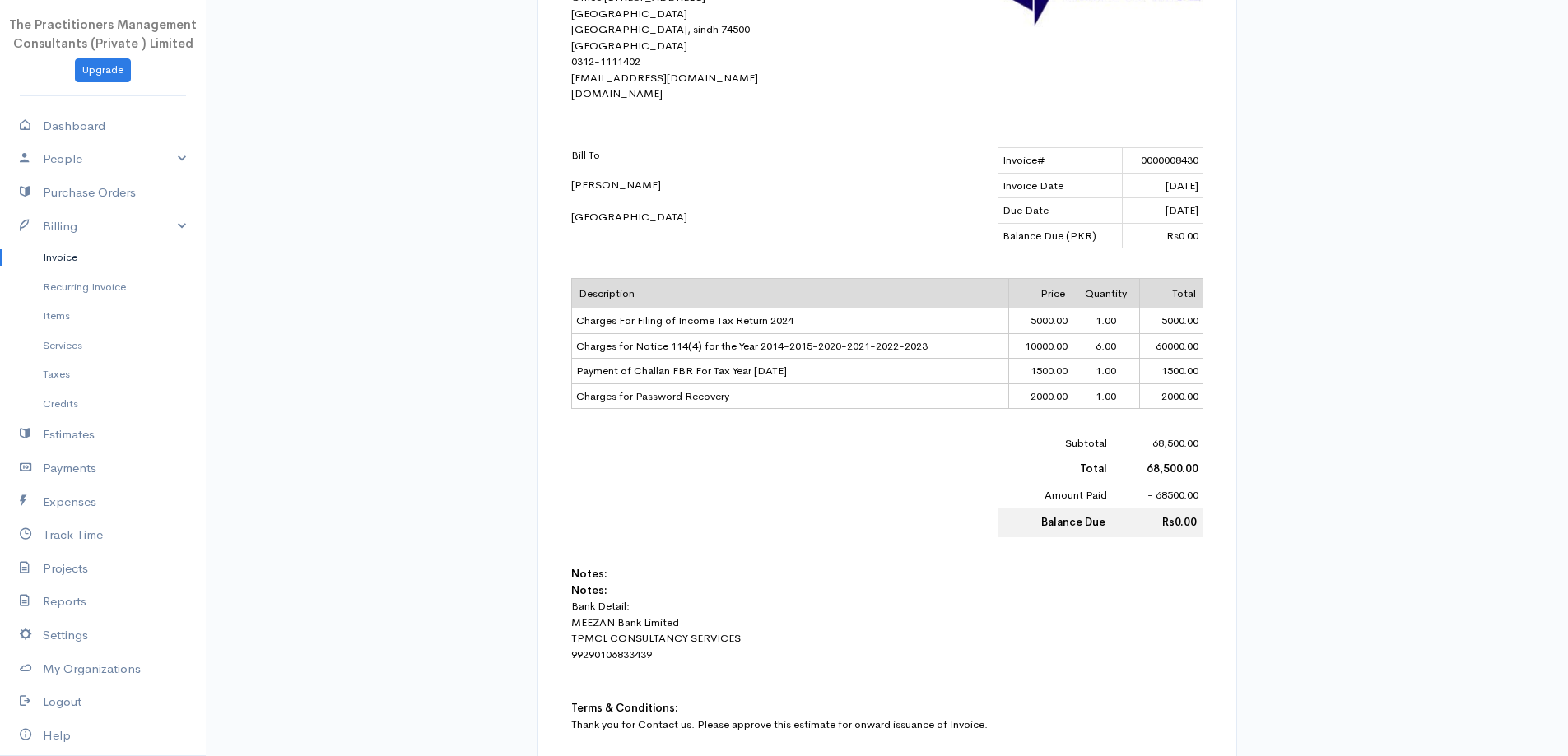
click at [56, 262] on link "Invoice" at bounding box center [103, 257] width 206 height 30
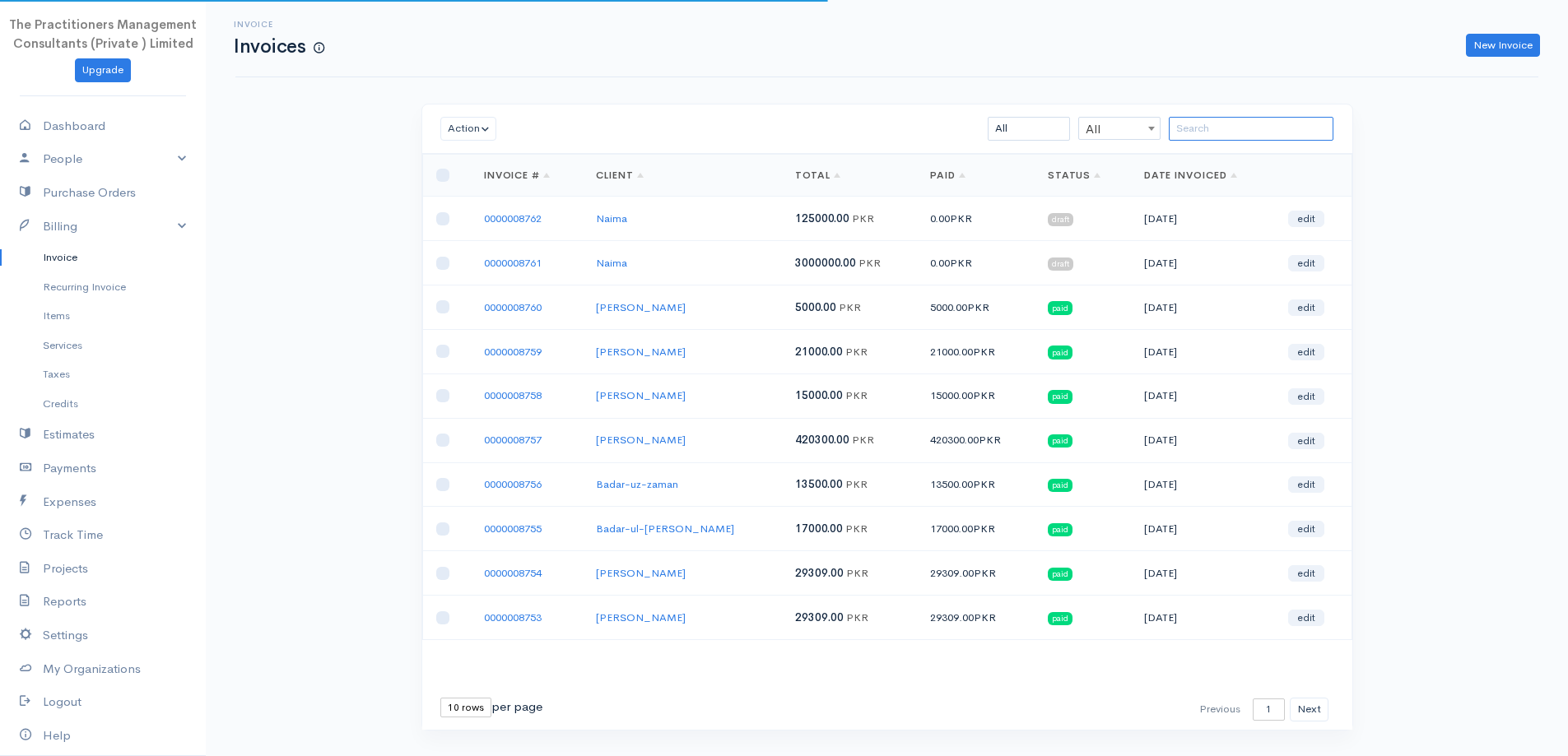
click at [1201, 125] on input "search" at bounding box center [1250, 129] width 164 height 24
paste input "[PERSON_NAME]"
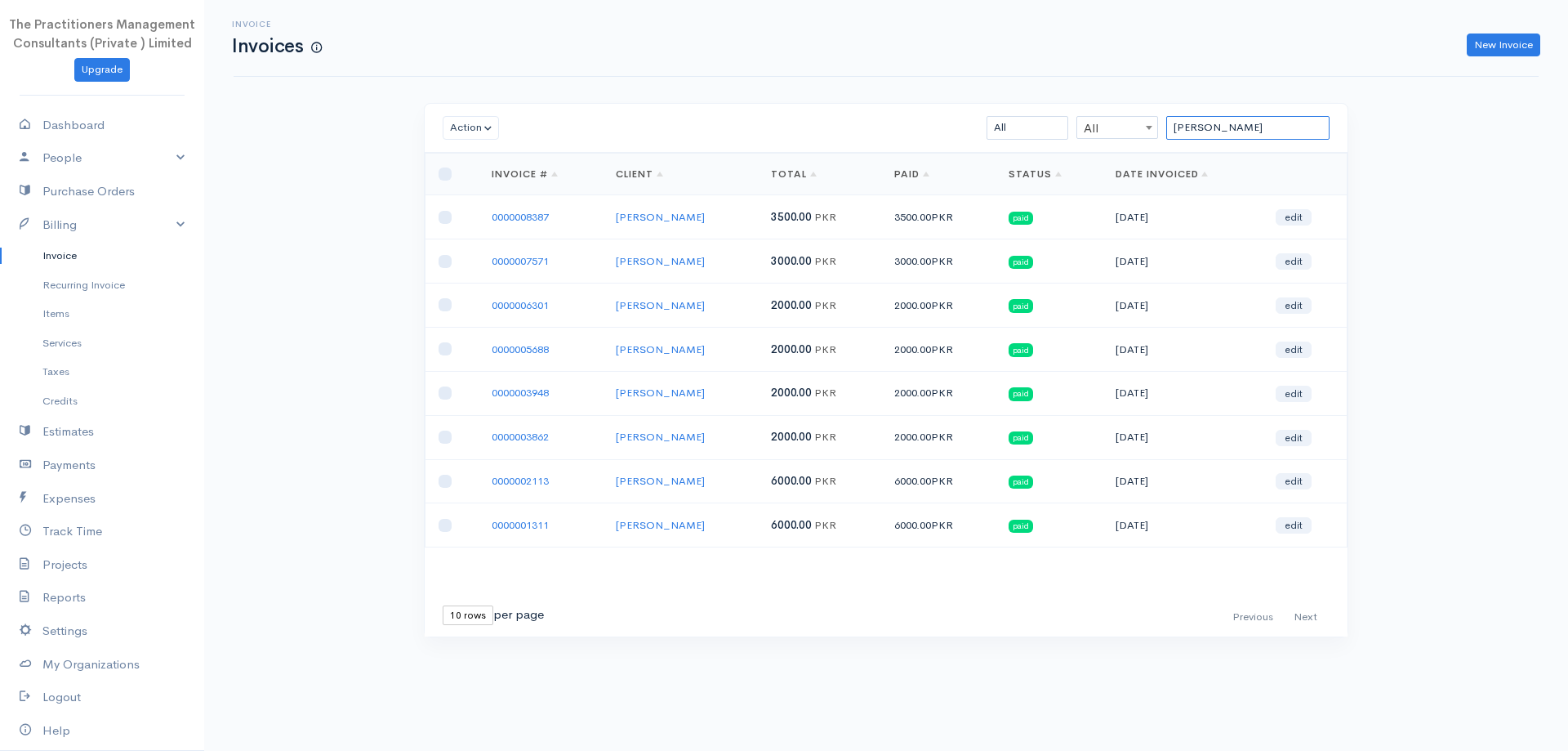
type input "[PERSON_NAME]"
drag, startPoint x: 1094, startPoint y: 143, endPoint x: 1032, endPoint y: 146, distance: 62.1
click at [1039, 145] on div "Action Archive Delete Download PDF Send [PERSON_NAME] as Sent Mark Un-Sent Ente…" at bounding box center [886, 129] width 923 height 49
type input "[PERSON_NAME] g"
